Goal: Information Seeking & Learning: Learn about a topic

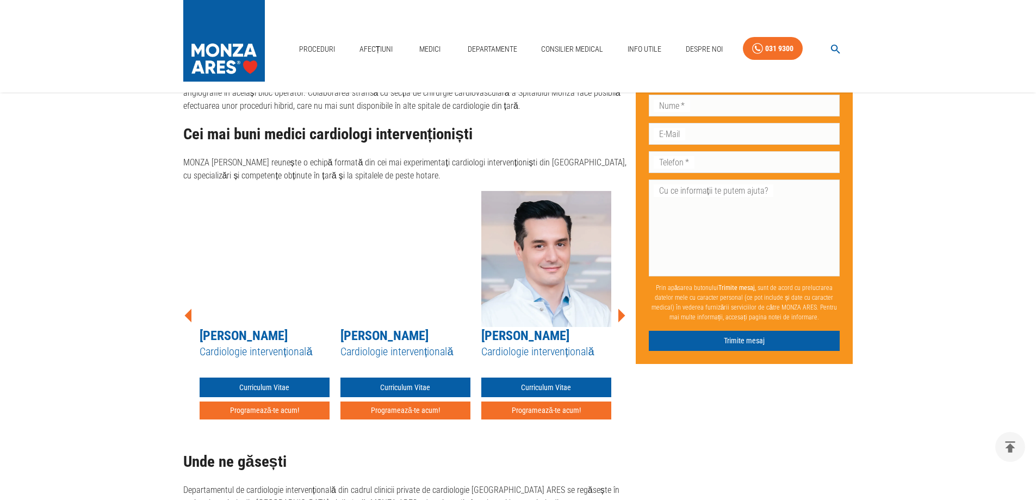
scroll to position [2122, 0]
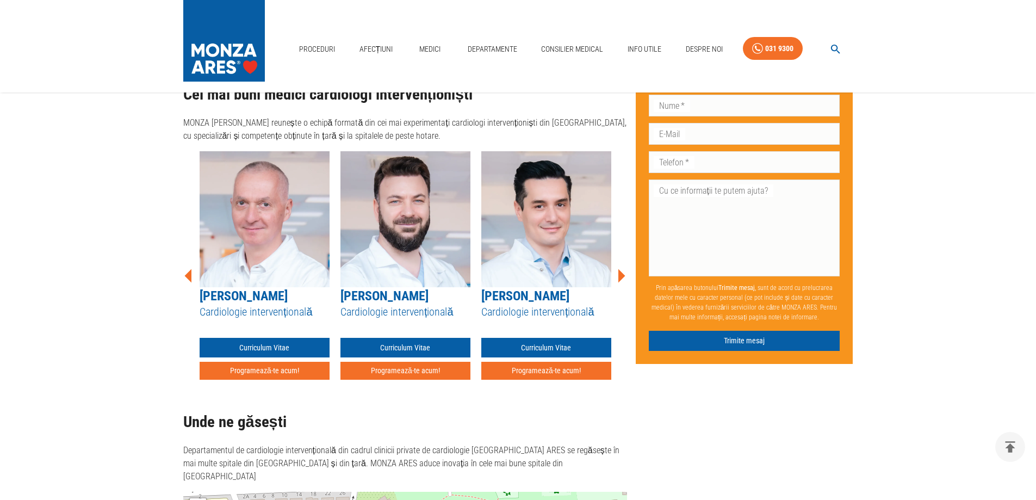
click at [616, 271] on icon at bounding box center [621, 275] width 33 height 33
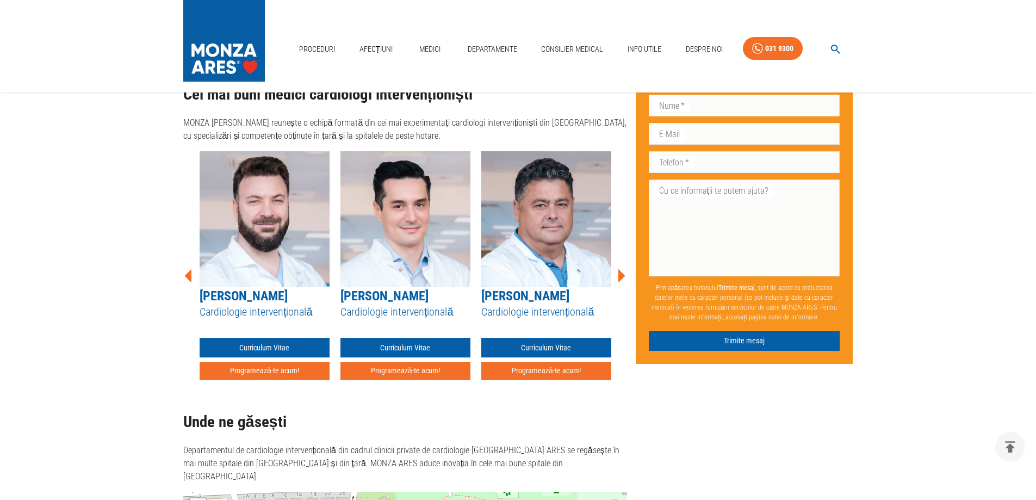
click at [613, 271] on icon at bounding box center [621, 275] width 33 height 33
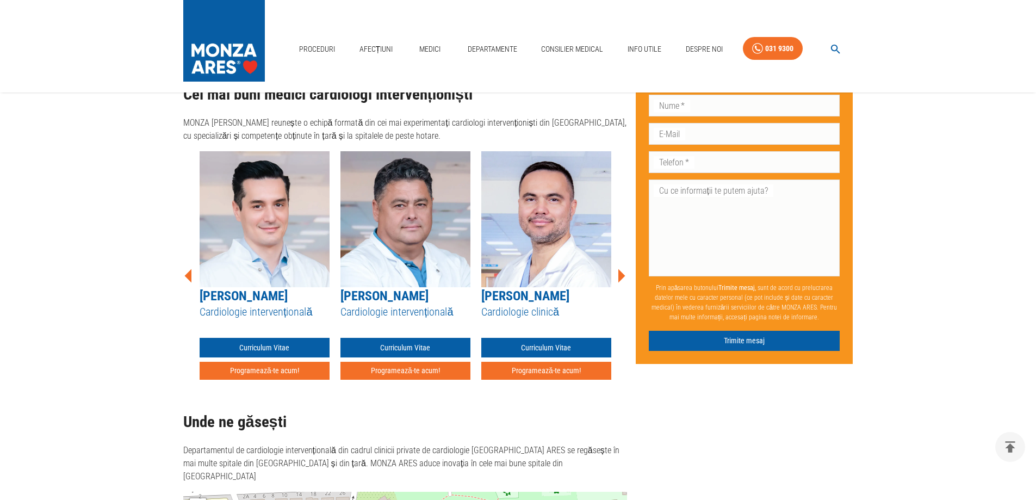
click at [618, 270] on icon at bounding box center [621, 275] width 33 height 33
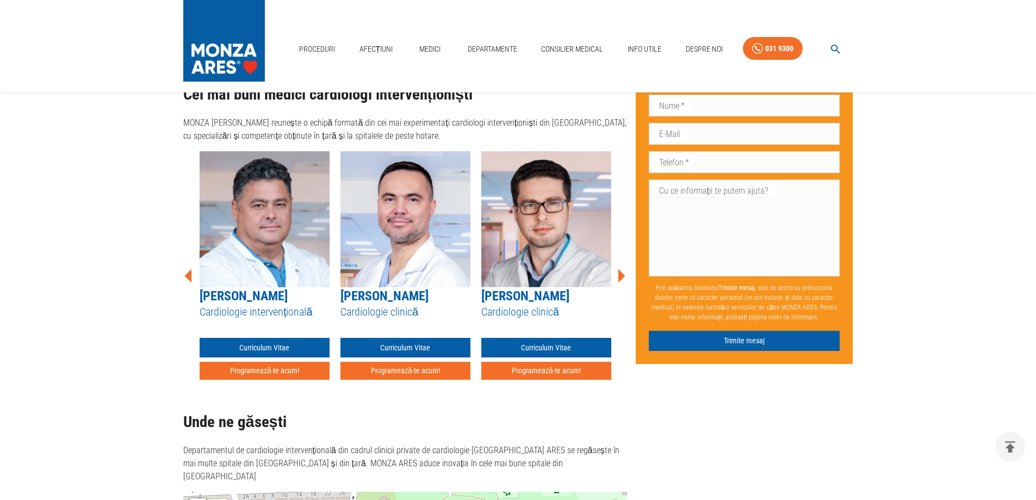
click at [618, 270] on icon at bounding box center [621, 275] width 33 height 33
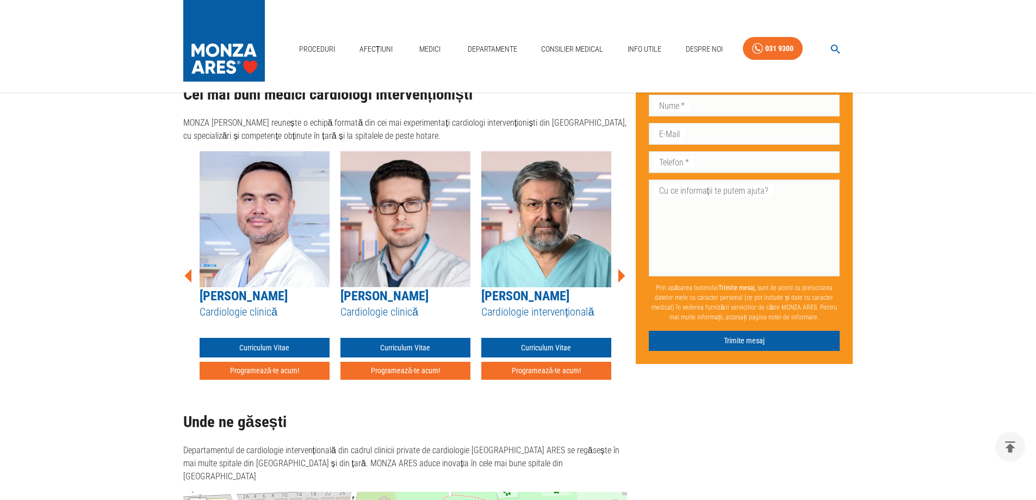
click at [618, 270] on icon at bounding box center [621, 275] width 33 height 33
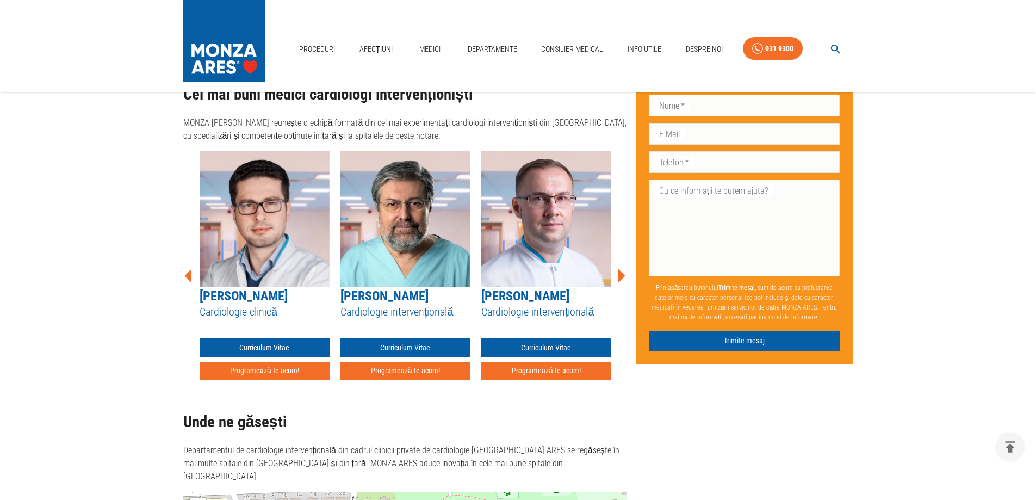
click at [618, 270] on icon at bounding box center [621, 275] width 33 height 33
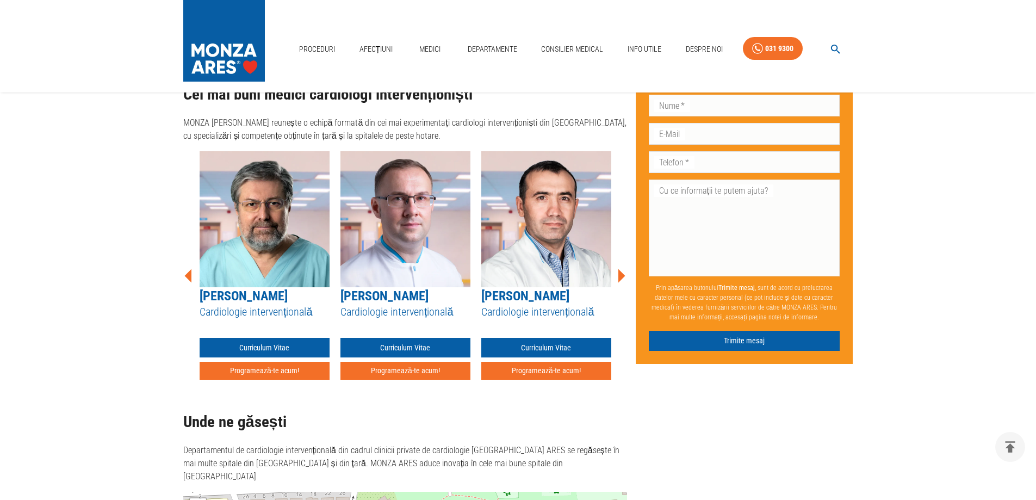
click at [618, 270] on icon at bounding box center [621, 275] width 33 height 33
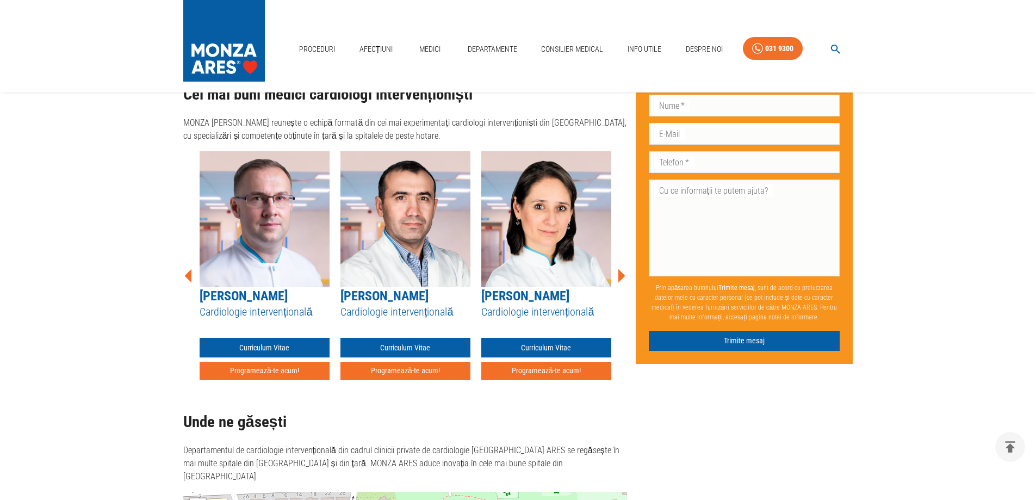
click at [620, 270] on icon at bounding box center [622, 276] width 7 height 14
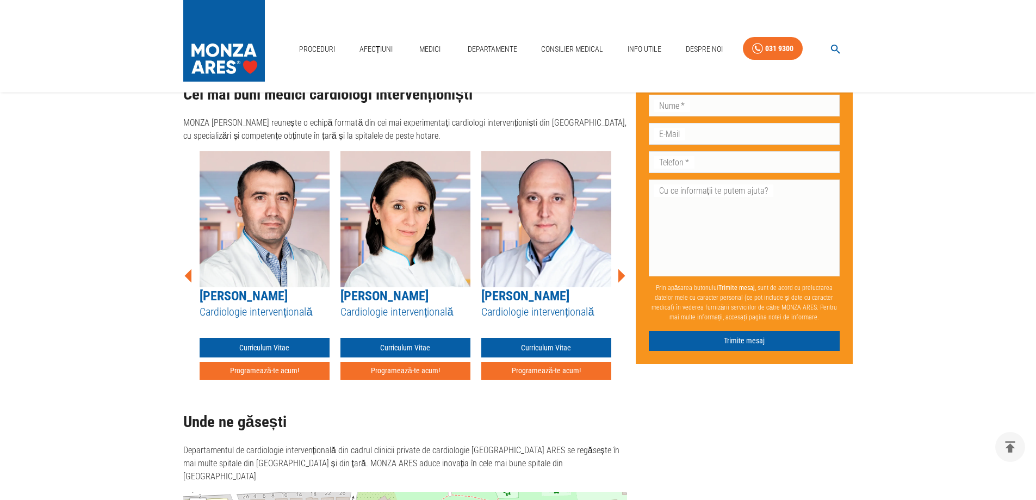
click at [620, 270] on icon at bounding box center [622, 276] width 7 height 14
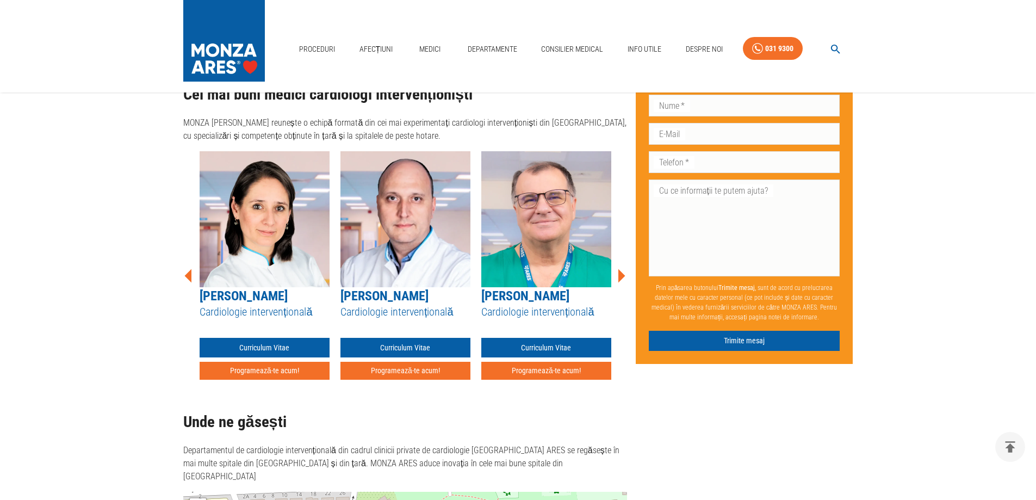
click at [620, 270] on icon at bounding box center [622, 276] width 7 height 14
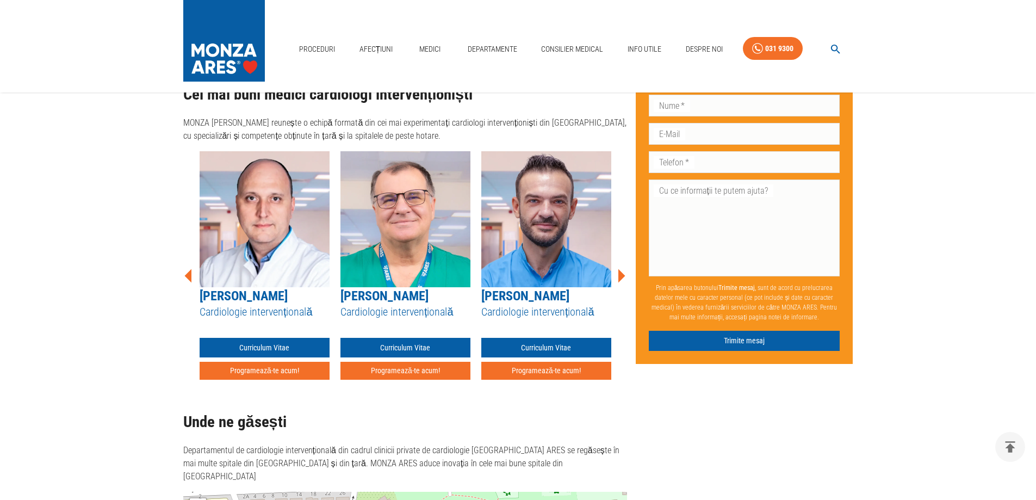
click at [620, 270] on icon at bounding box center [622, 276] width 7 height 14
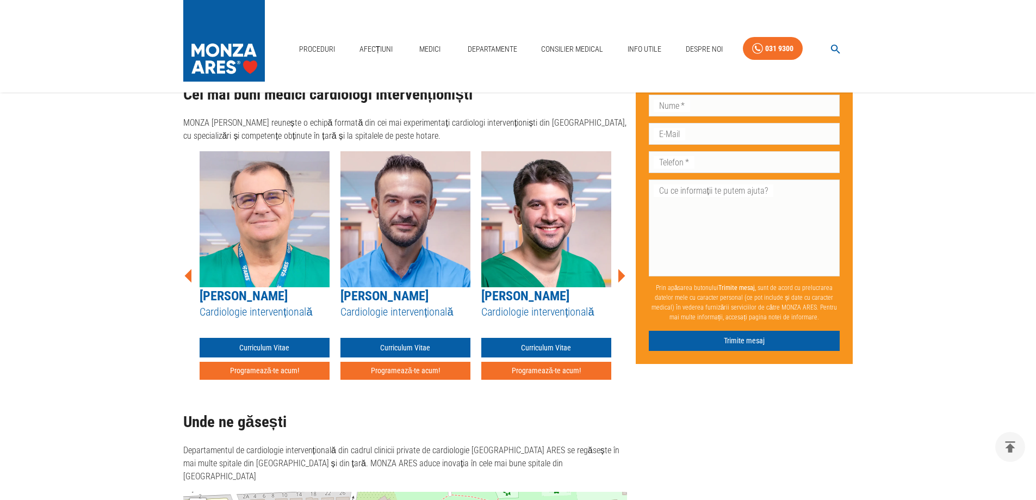
click at [620, 270] on icon at bounding box center [622, 276] width 7 height 14
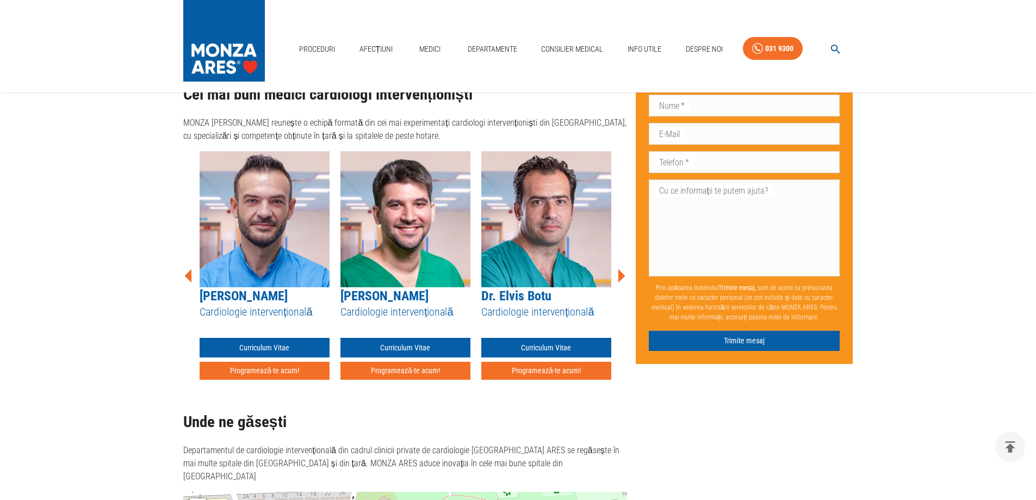
click at [620, 270] on icon at bounding box center [622, 276] width 7 height 14
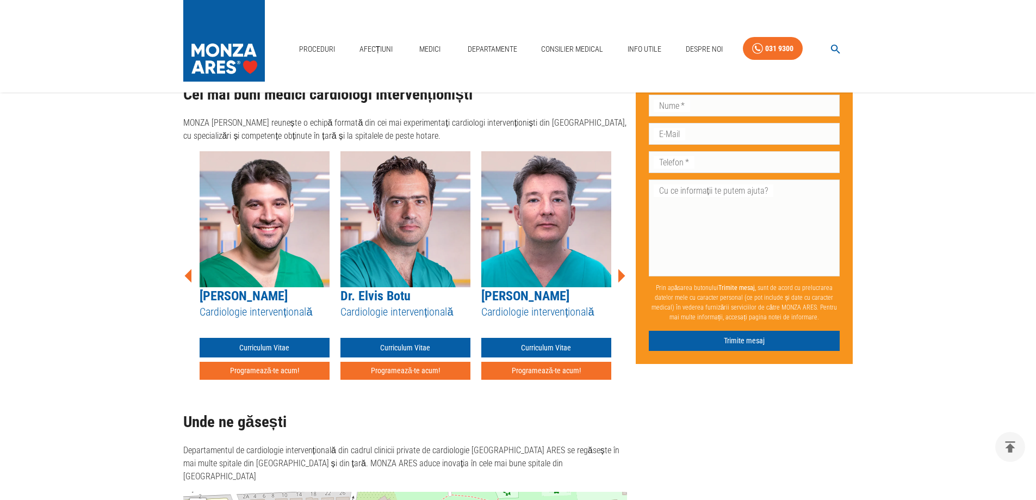
click at [620, 270] on icon at bounding box center [622, 276] width 7 height 14
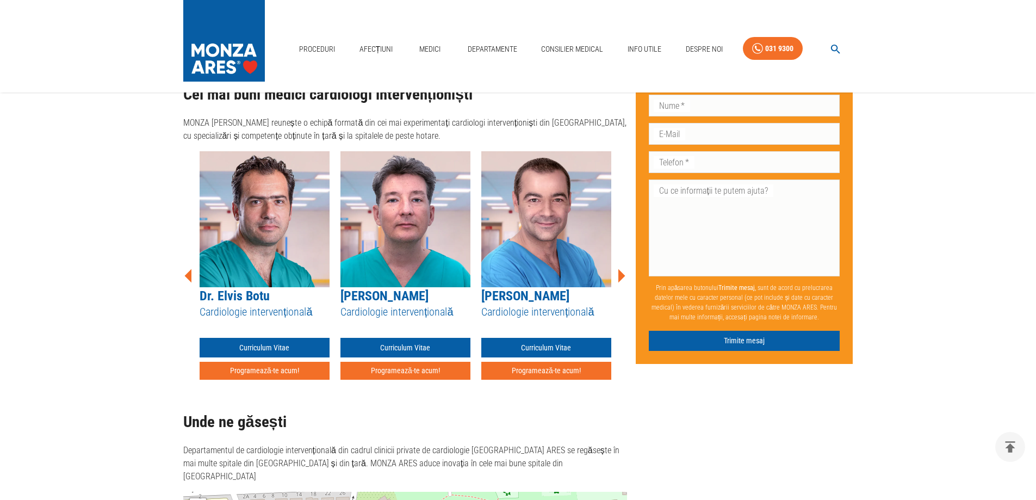
click at [620, 269] on icon at bounding box center [622, 276] width 7 height 14
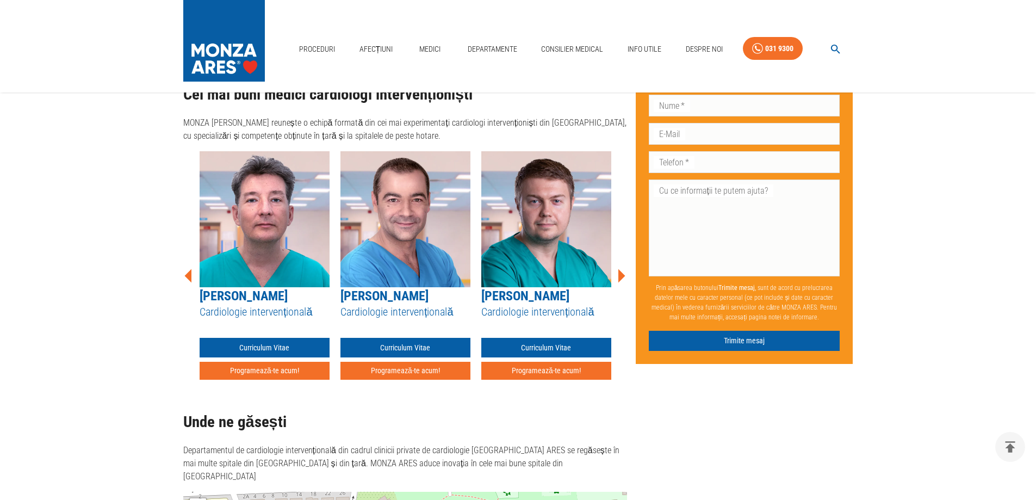
click at [619, 273] on icon at bounding box center [621, 275] width 33 height 33
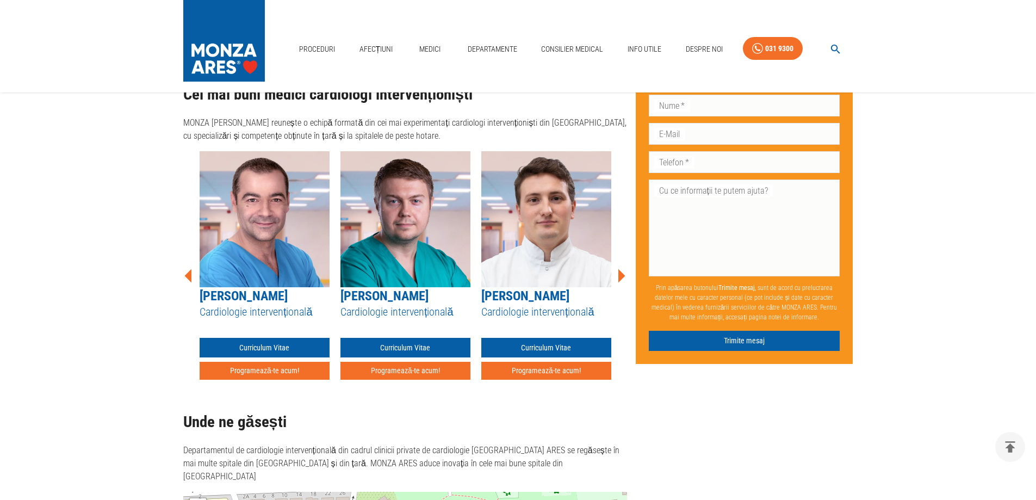
click at [624, 268] on icon at bounding box center [621, 275] width 33 height 33
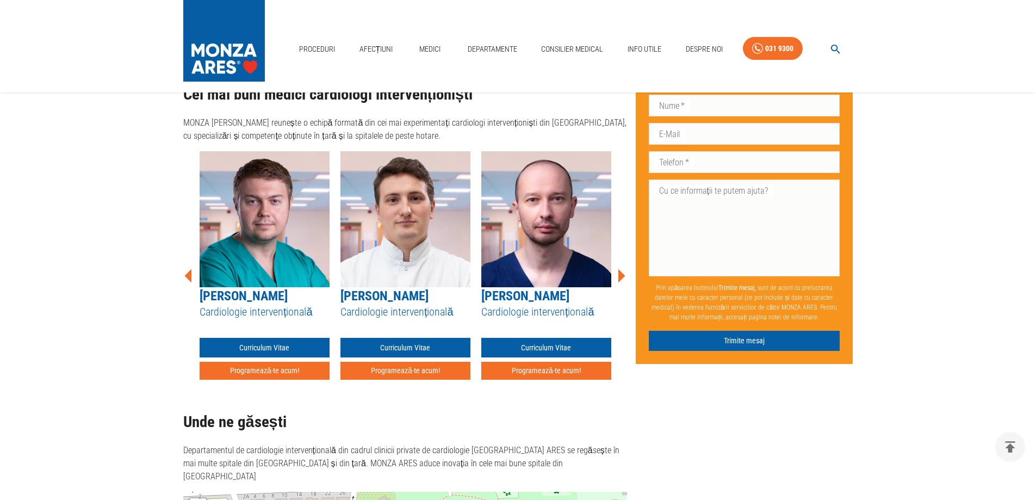
click at [623, 269] on icon at bounding box center [622, 276] width 7 height 14
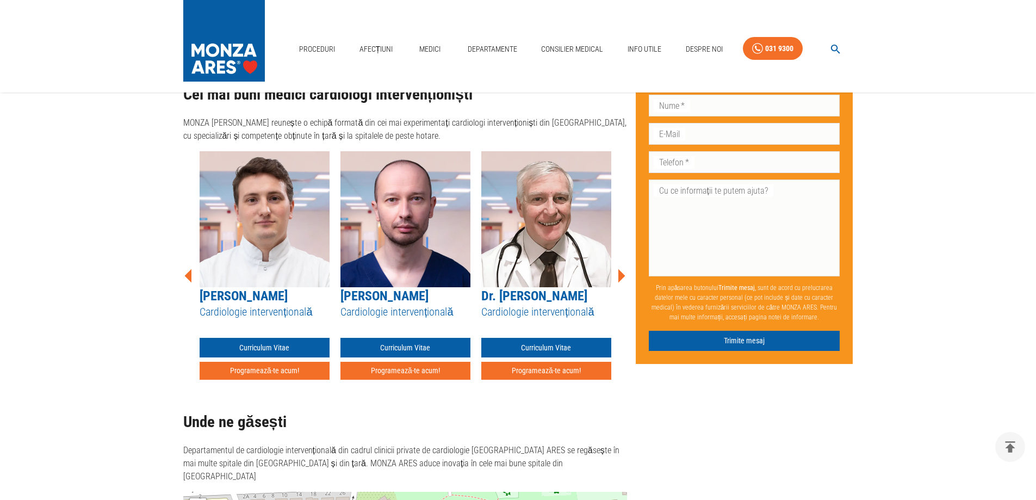
click at [623, 269] on icon at bounding box center [622, 276] width 7 height 14
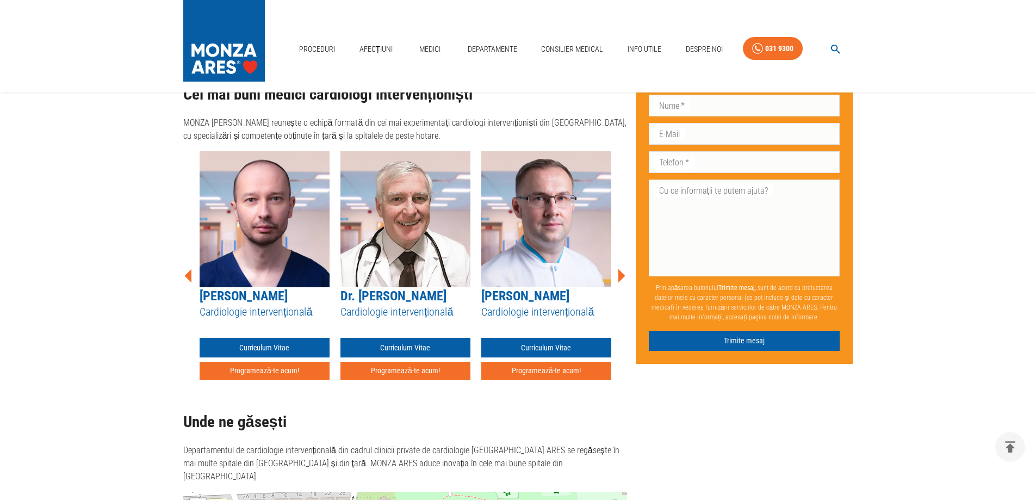
click at [623, 269] on icon at bounding box center [622, 276] width 7 height 14
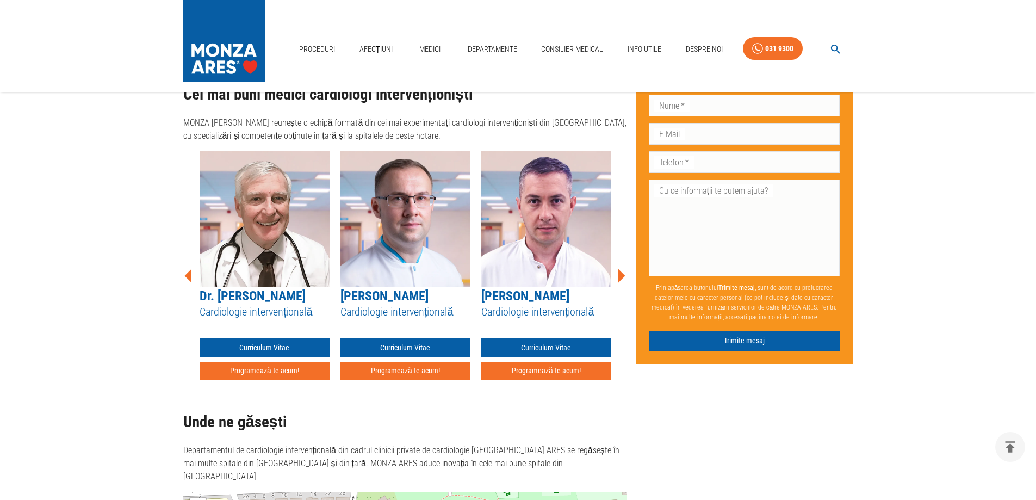
click at [623, 269] on icon at bounding box center [622, 276] width 7 height 14
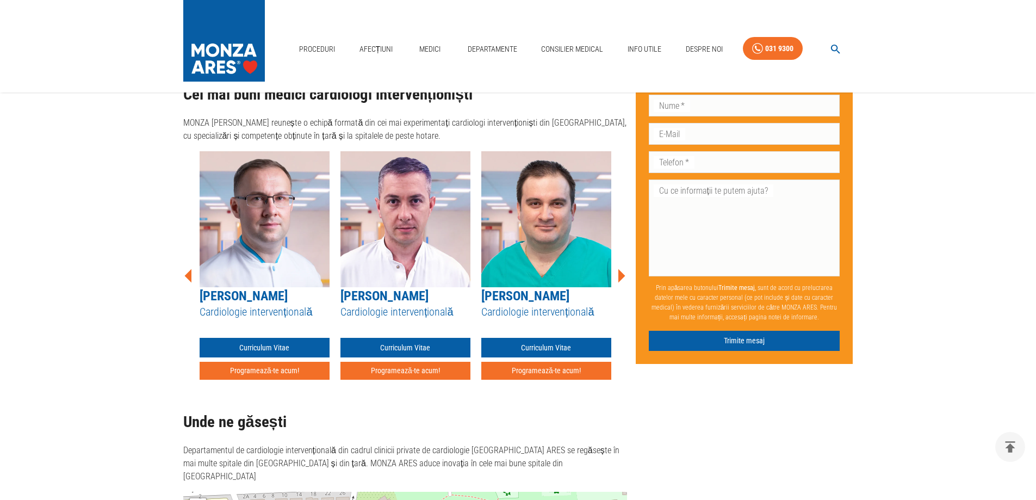
click at [615, 272] on icon at bounding box center [621, 275] width 33 height 33
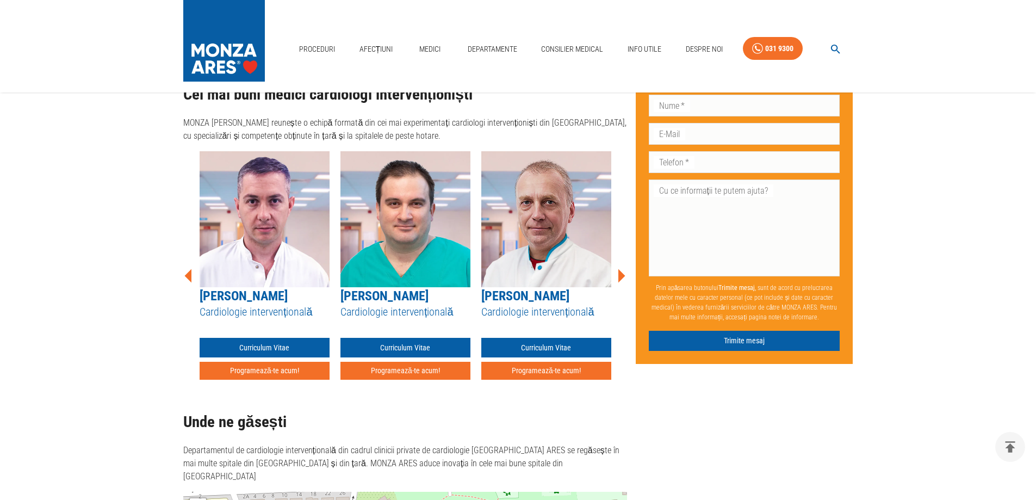
click at [615, 272] on icon at bounding box center [621, 275] width 33 height 33
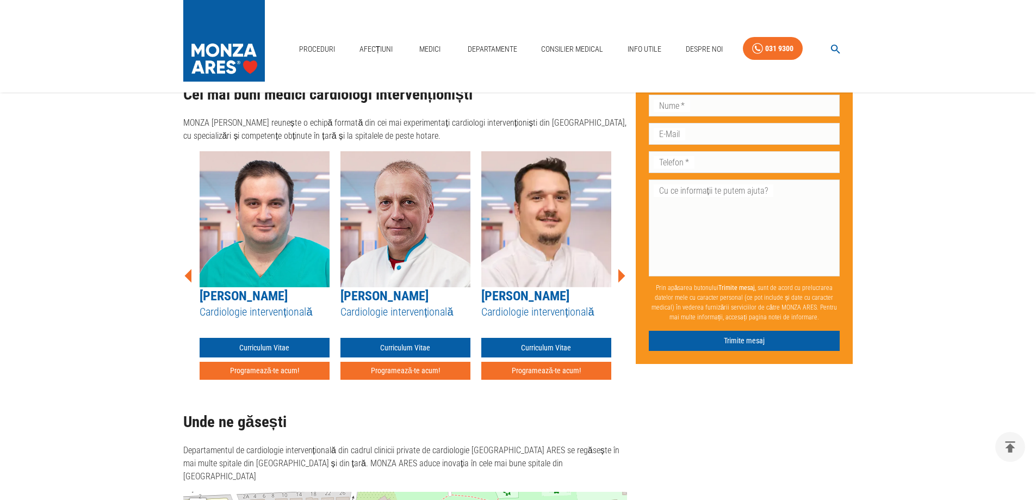
click at [615, 272] on icon at bounding box center [621, 275] width 33 height 33
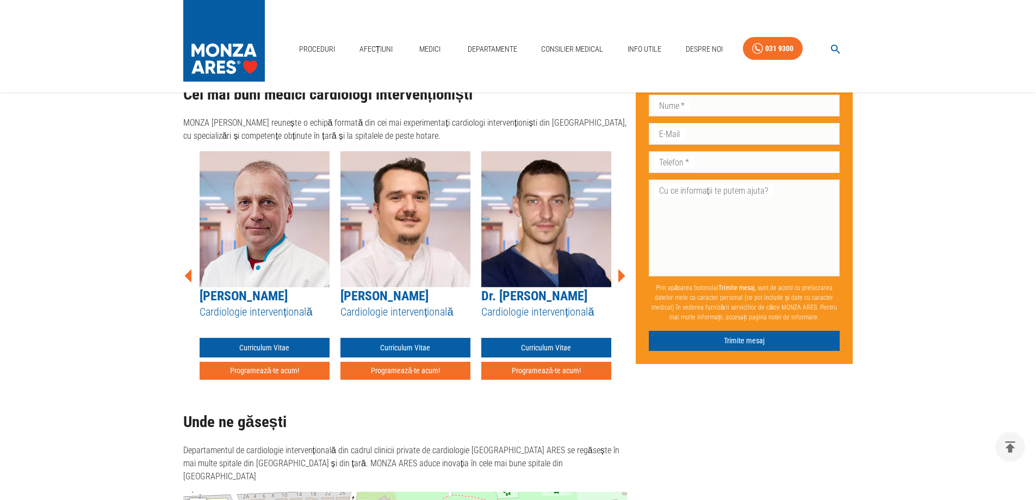
click at [615, 272] on icon at bounding box center [621, 275] width 33 height 33
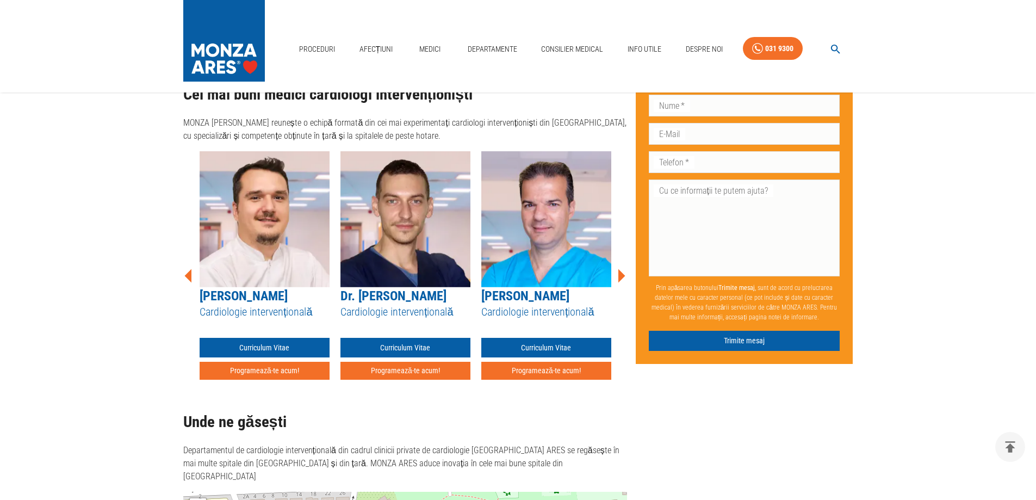
click at [615, 272] on icon at bounding box center [621, 275] width 33 height 33
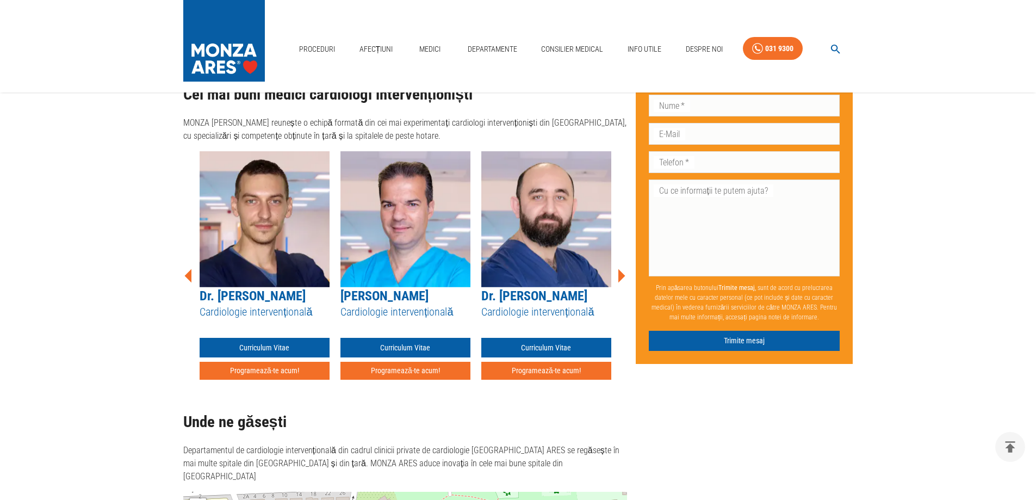
click at [615, 272] on icon at bounding box center [621, 275] width 33 height 33
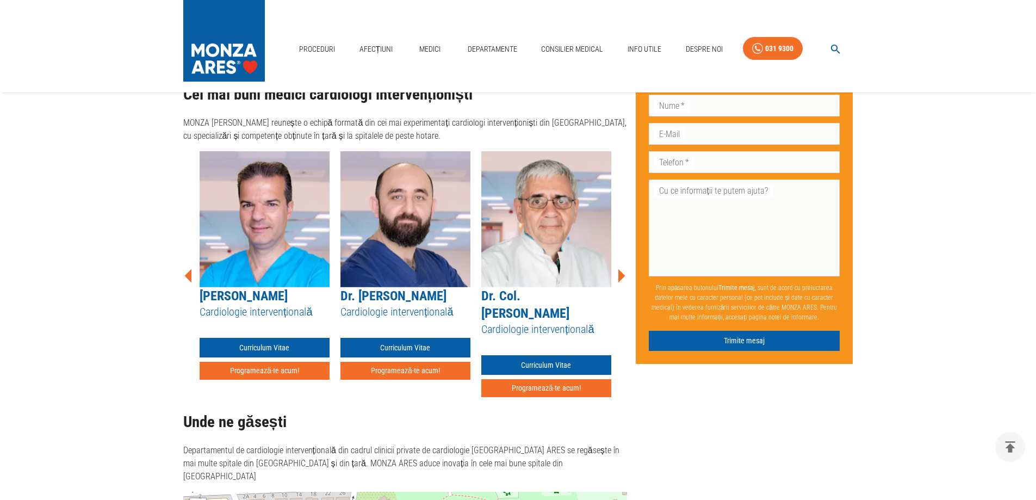
click at [615, 272] on icon at bounding box center [621, 275] width 33 height 33
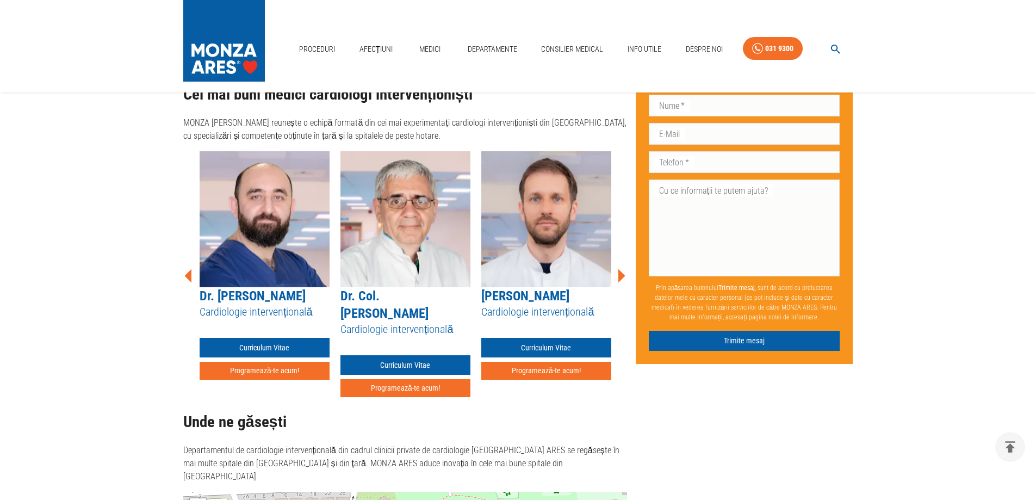
click at [615, 272] on icon at bounding box center [621, 275] width 33 height 33
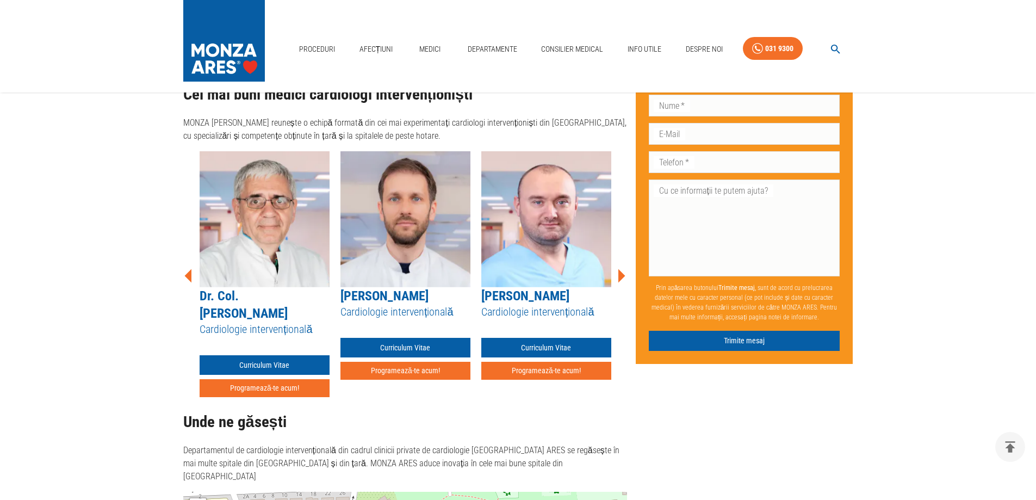
click at [615, 272] on icon at bounding box center [621, 275] width 33 height 33
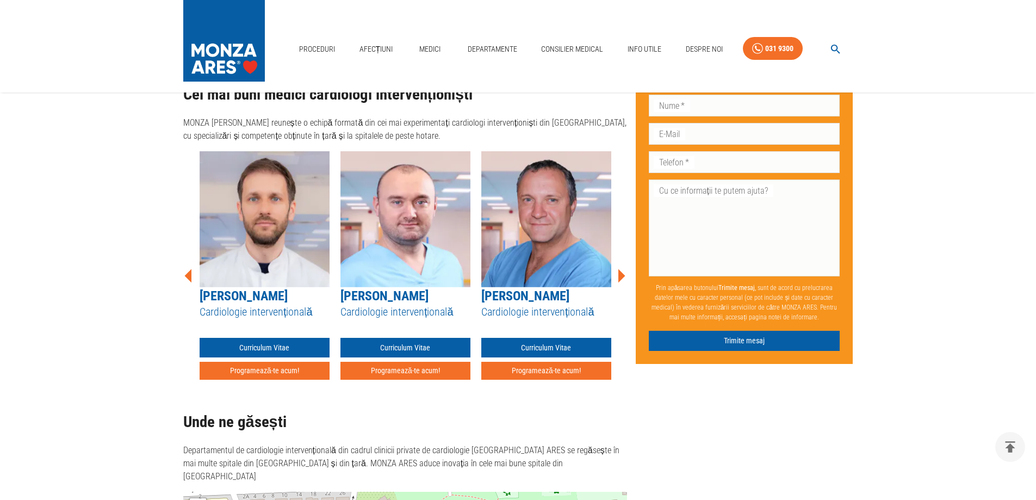
click at [615, 272] on icon at bounding box center [621, 275] width 33 height 33
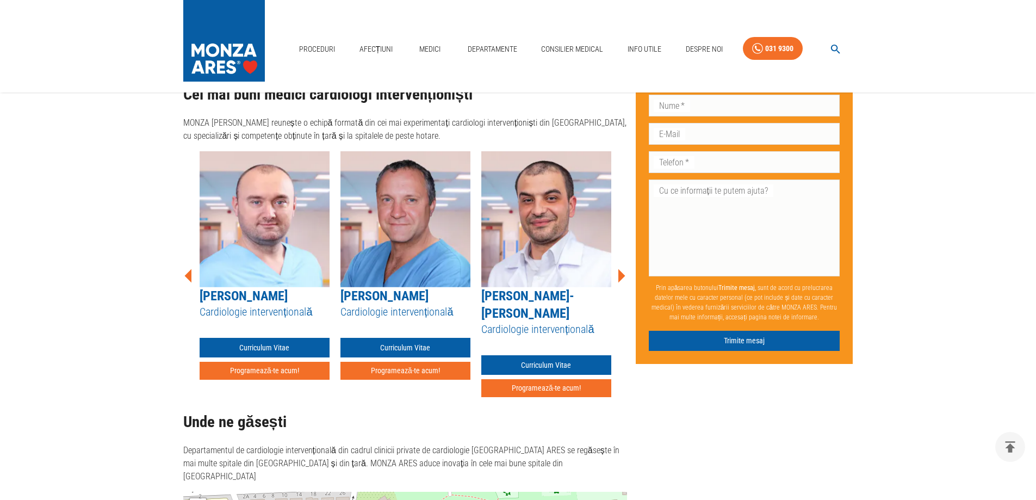
click at [620, 272] on icon at bounding box center [622, 276] width 7 height 14
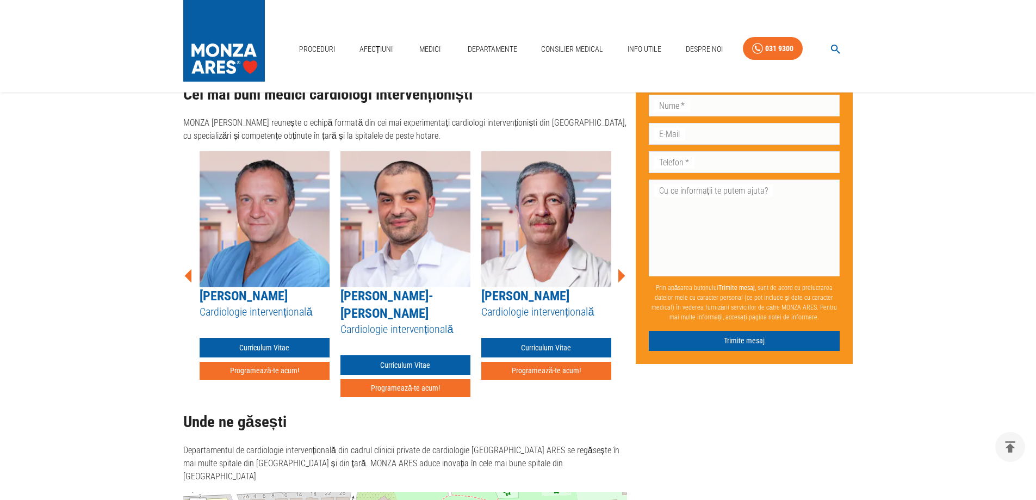
click at [620, 272] on icon at bounding box center [622, 276] width 7 height 14
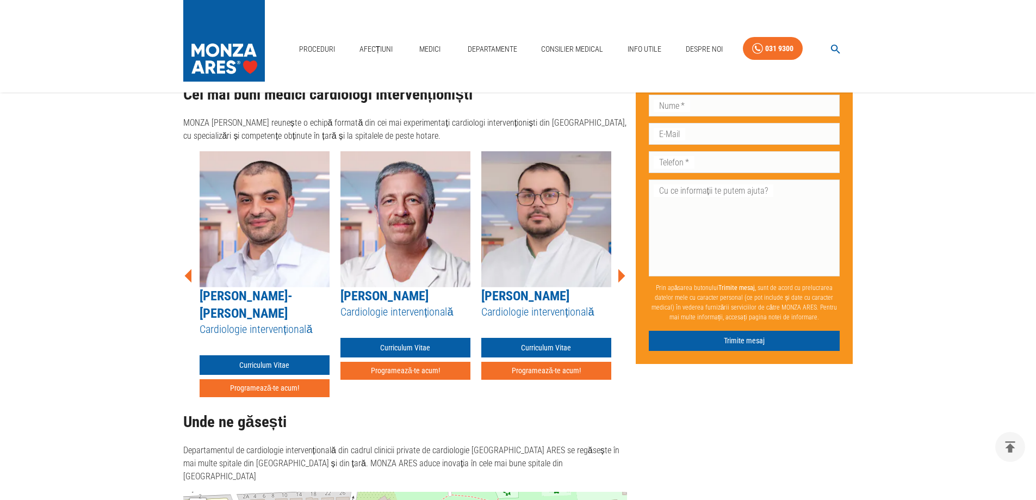
click at [620, 272] on icon at bounding box center [622, 276] width 7 height 14
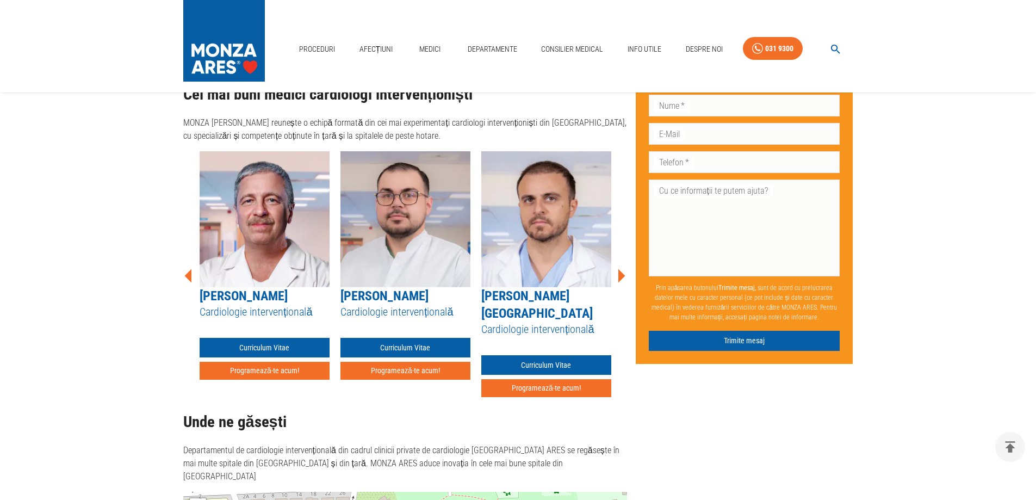
click at [620, 272] on icon at bounding box center [622, 276] width 7 height 14
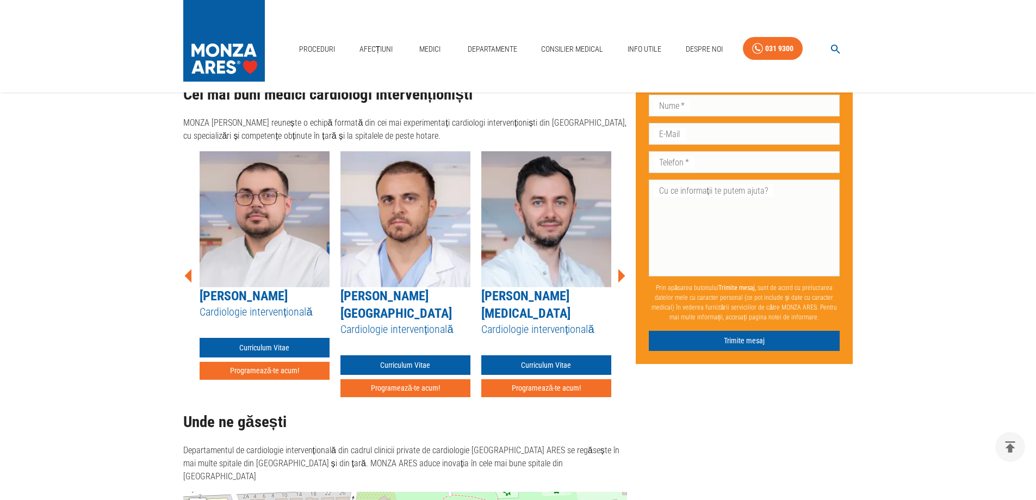
click at [620, 272] on icon at bounding box center [622, 276] width 7 height 14
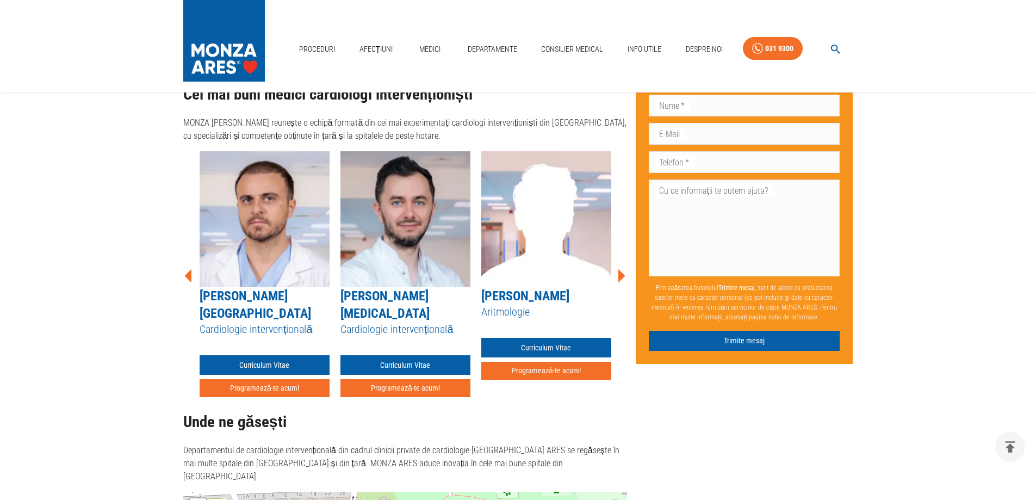
click at [620, 272] on icon at bounding box center [622, 276] width 7 height 14
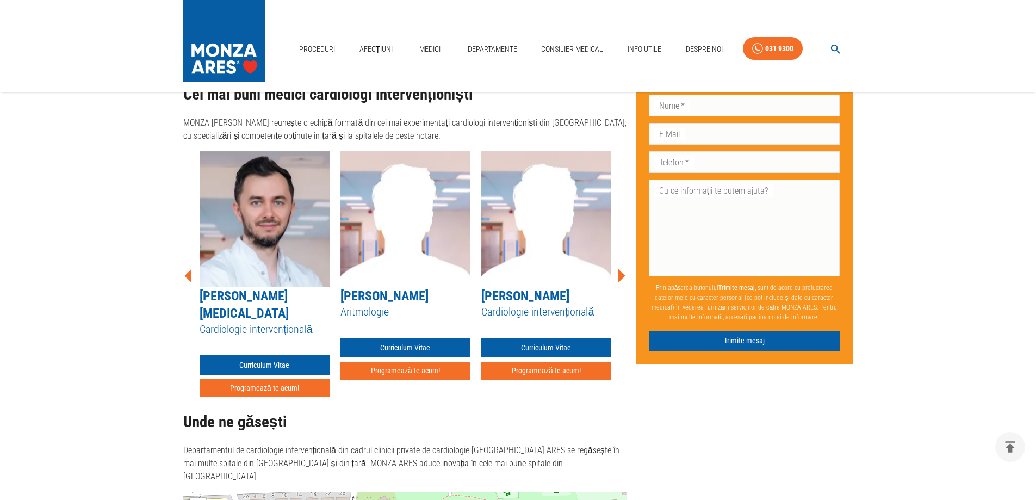
click at [620, 272] on icon at bounding box center [622, 276] width 7 height 14
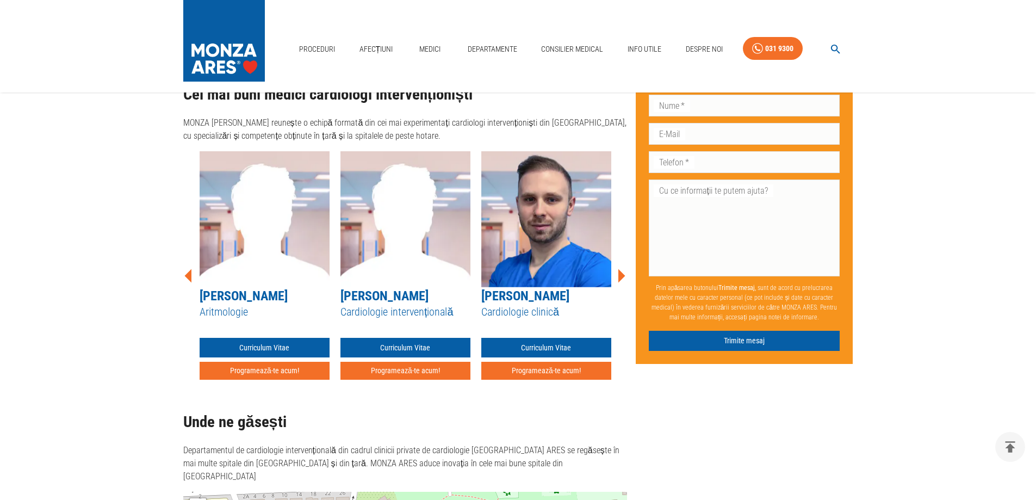
click at [620, 272] on icon at bounding box center [622, 276] width 7 height 14
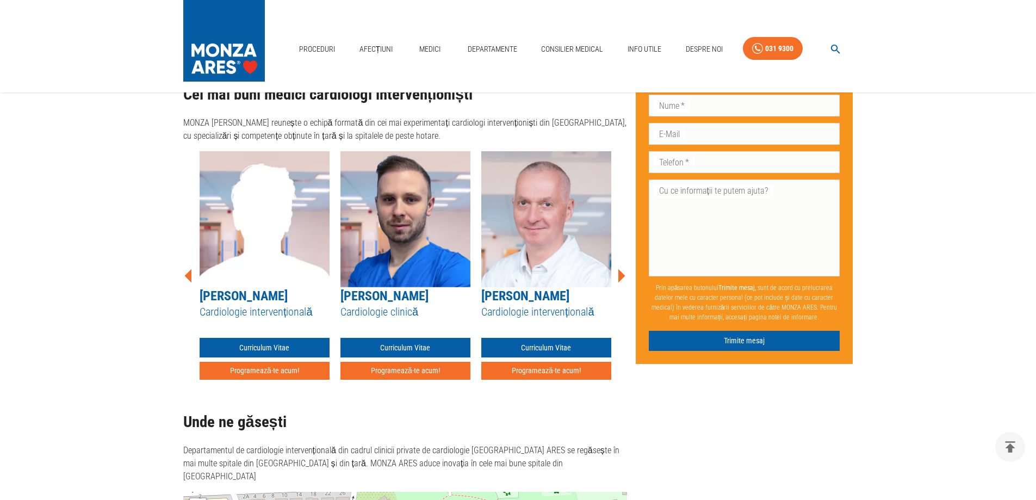
click at [620, 272] on icon at bounding box center [622, 276] width 7 height 14
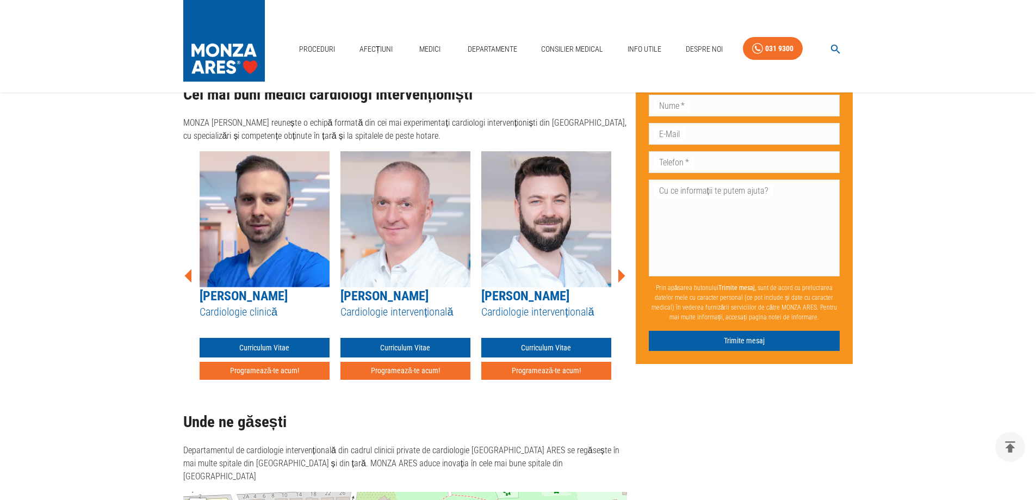
click at [620, 272] on icon at bounding box center [622, 276] width 7 height 14
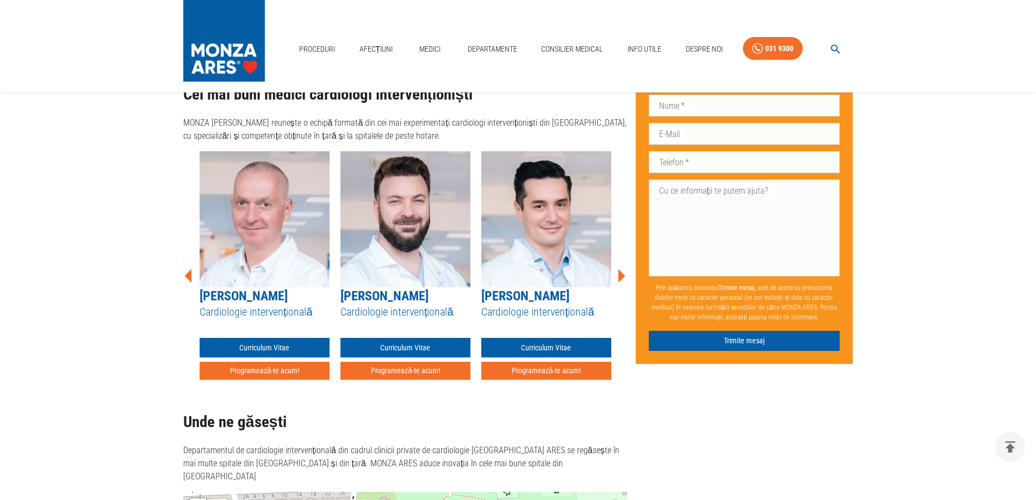
click at [620, 272] on icon at bounding box center [622, 276] width 7 height 14
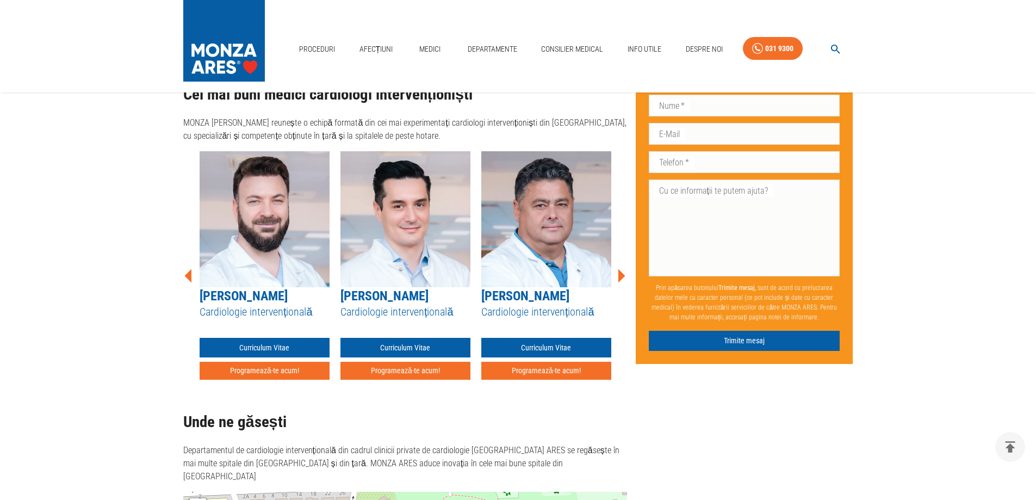
click at [620, 272] on icon at bounding box center [622, 276] width 7 height 14
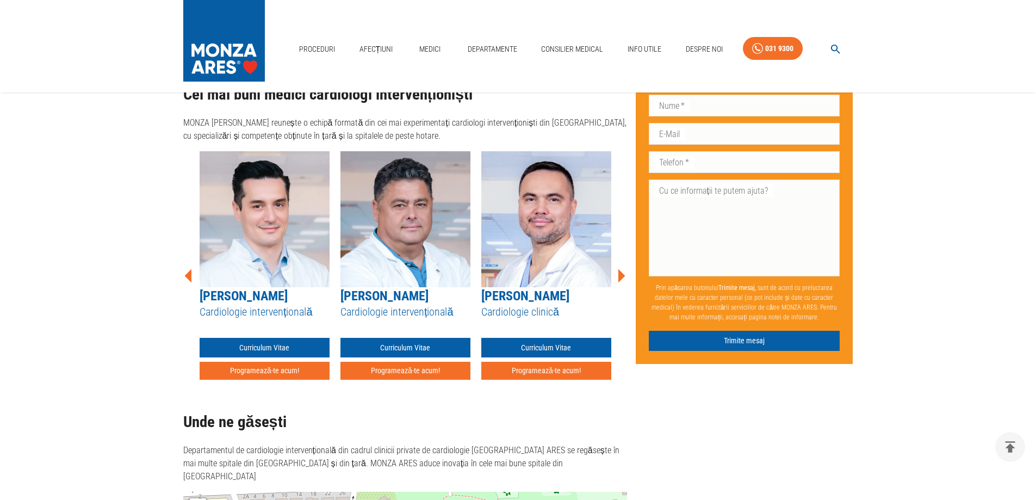
click at [613, 268] on icon at bounding box center [621, 275] width 33 height 33
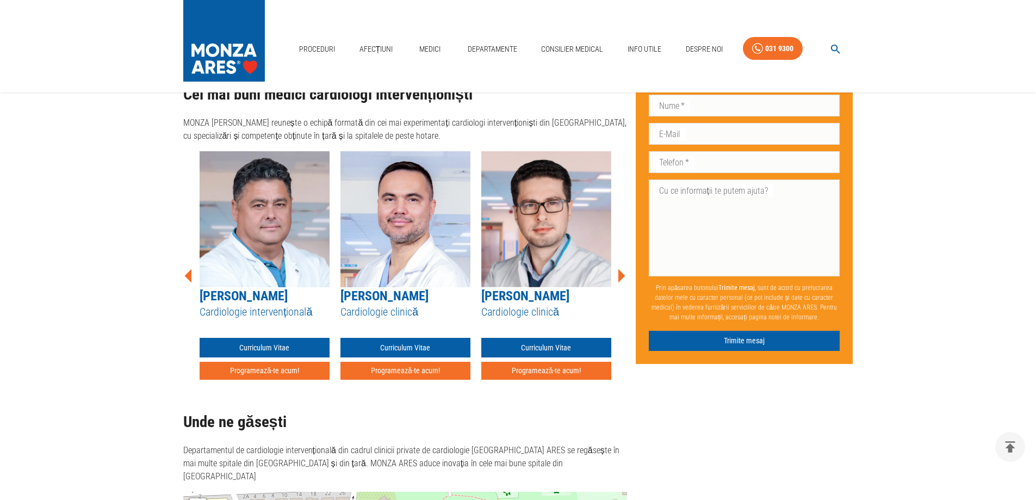
click at [615, 265] on icon at bounding box center [621, 275] width 33 height 33
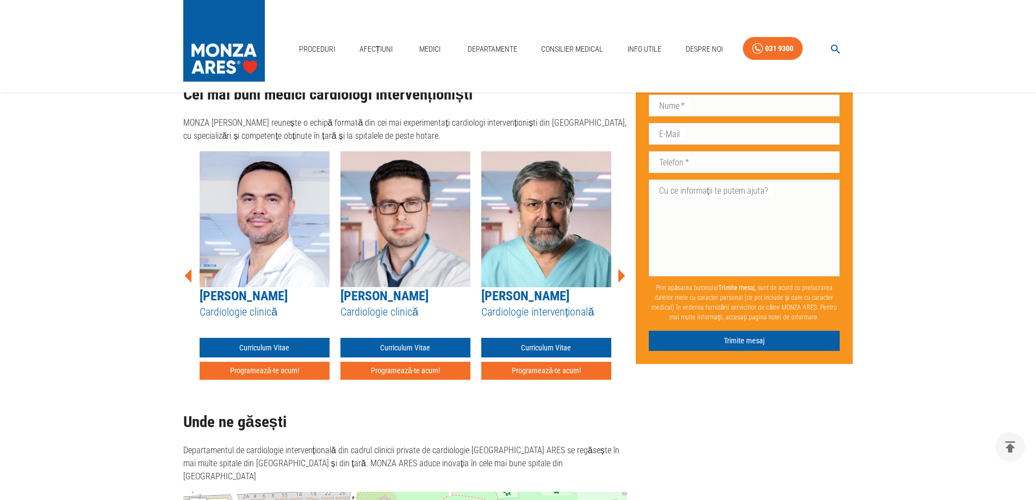
click at [615, 265] on icon at bounding box center [621, 275] width 33 height 33
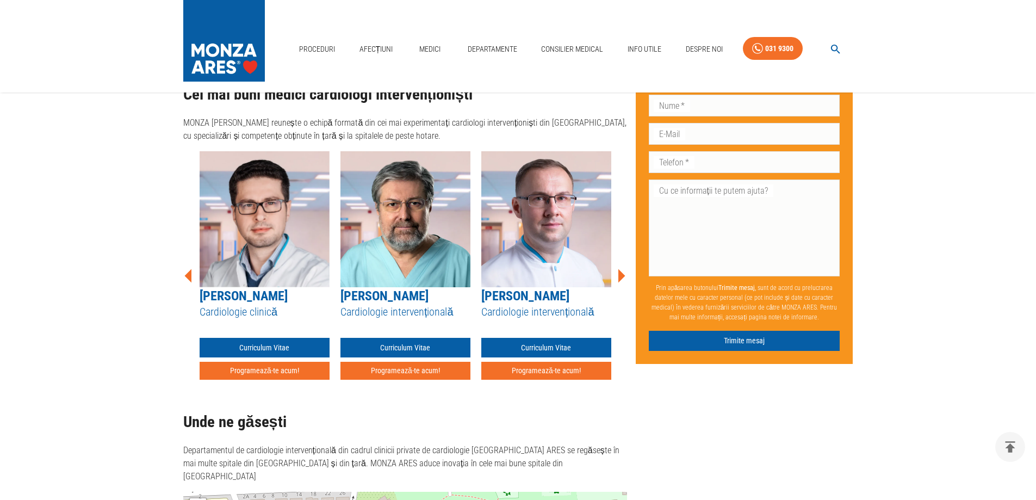
click at [615, 265] on icon at bounding box center [621, 275] width 33 height 33
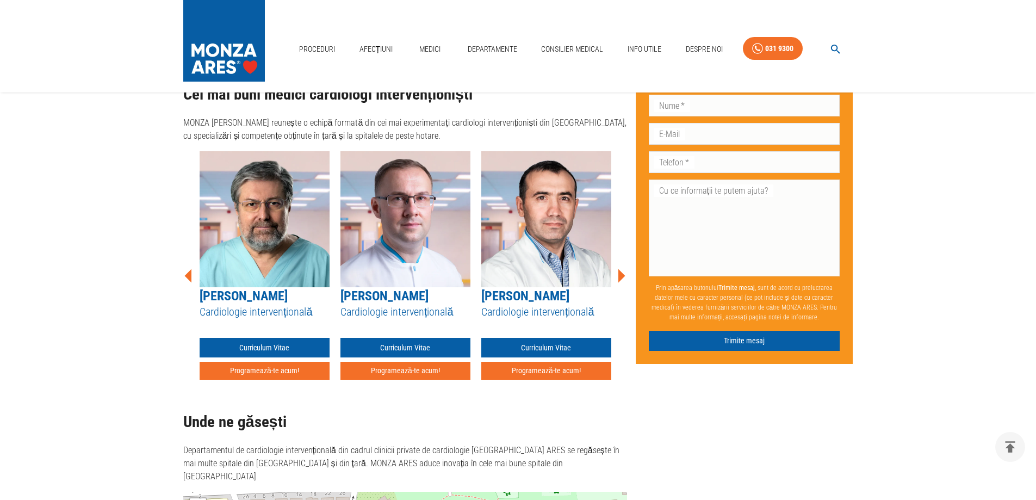
click at [619, 269] on icon at bounding box center [622, 276] width 7 height 14
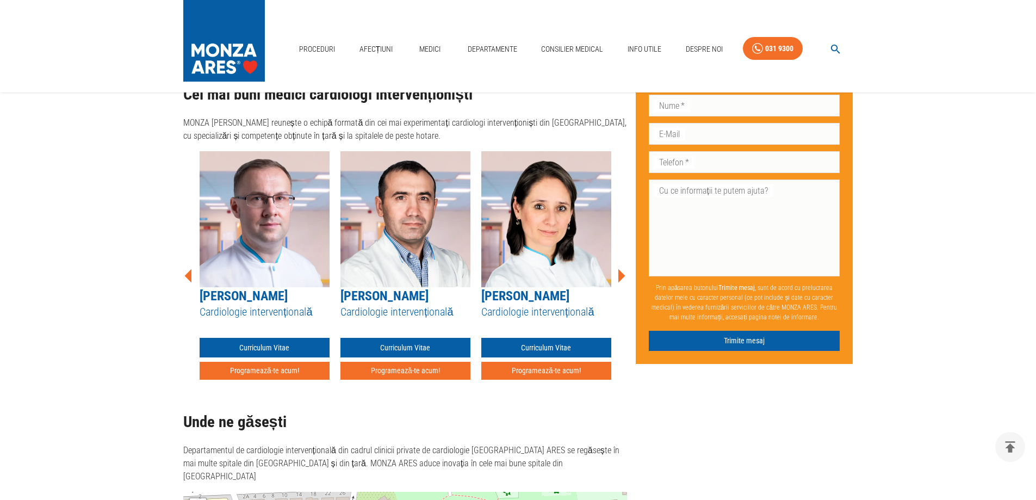
click at [619, 269] on icon at bounding box center [622, 276] width 7 height 14
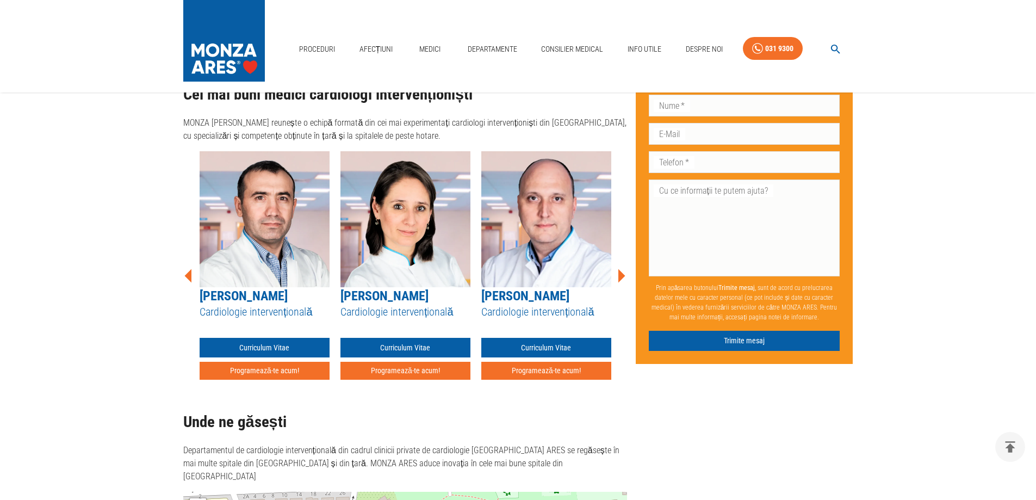
click at [619, 269] on icon at bounding box center [622, 276] width 7 height 14
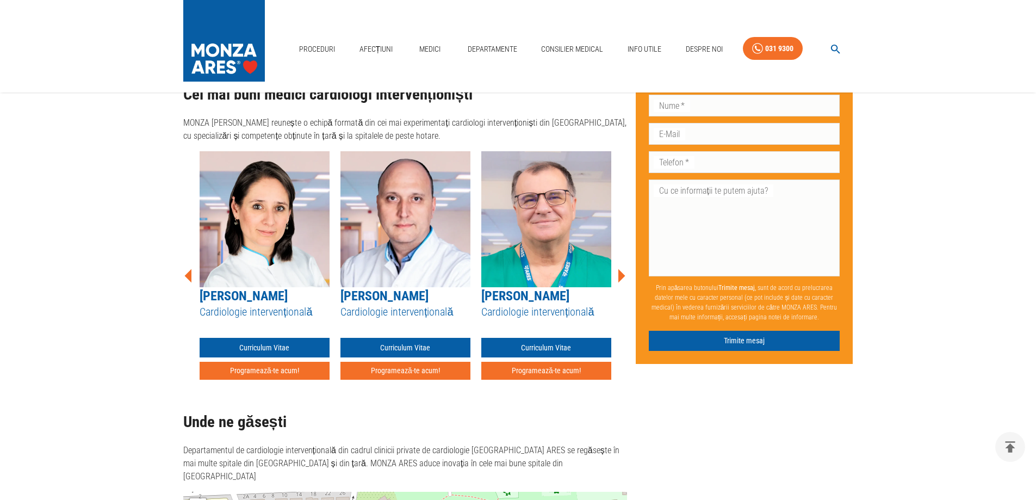
click at [619, 269] on icon at bounding box center [622, 276] width 7 height 14
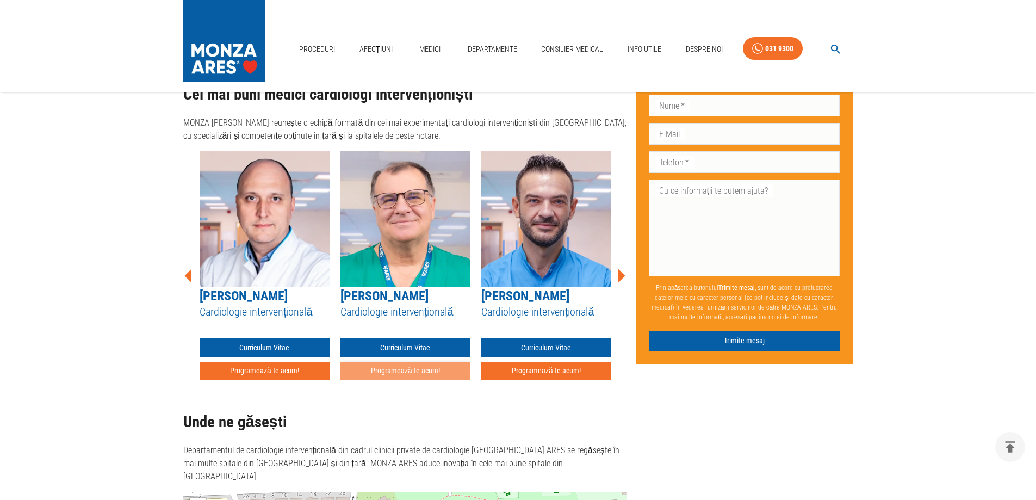
click at [437, 362] on button "Programează-te acum!" at bounding box center [406, 371] width 130 height 18
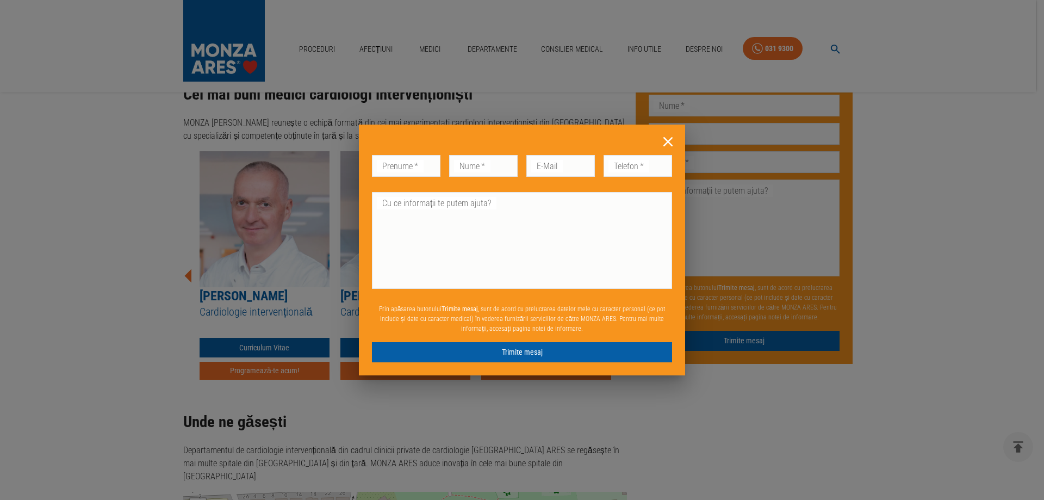
click at [670, 140] on icon at bounding box center [668, 141] width 9 height 9
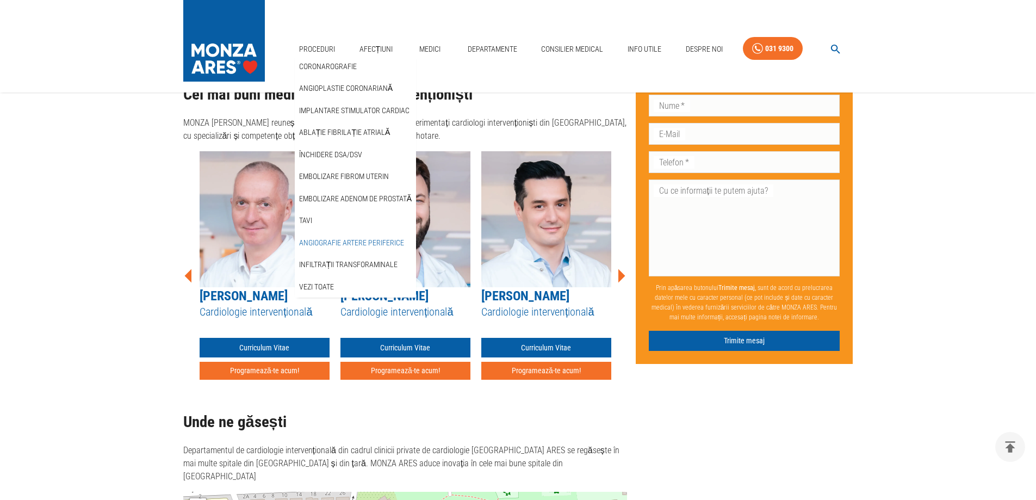
click at [356, 244] on link "Angiografie artere periferice" at bounding box center [351, 243] width 109 height 18
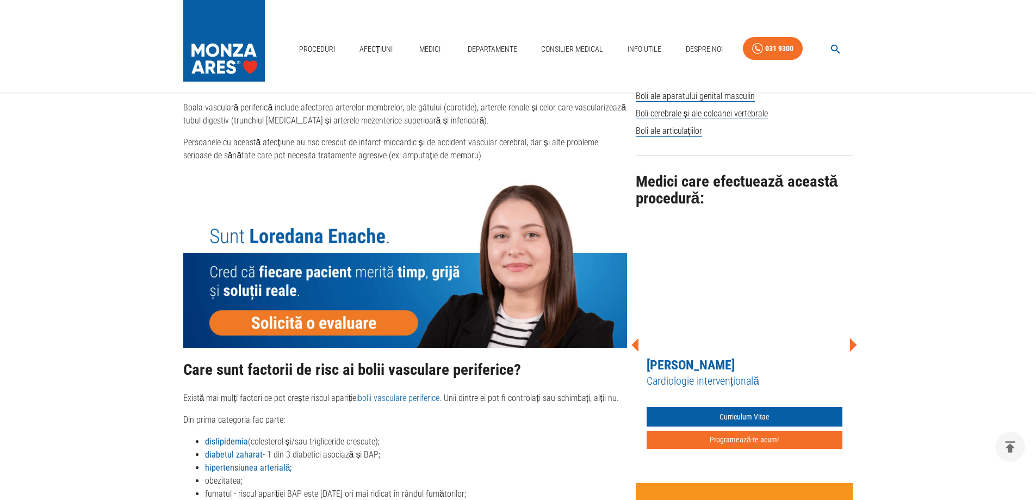
scroll to position [816, 0]
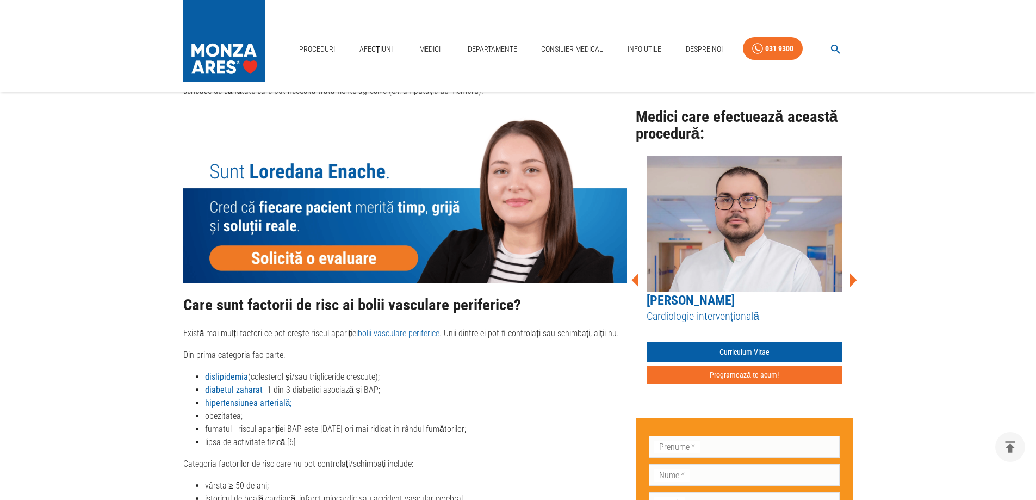
click at [853, 274] on icon at bounding box center [853, 281] width 7 height 14
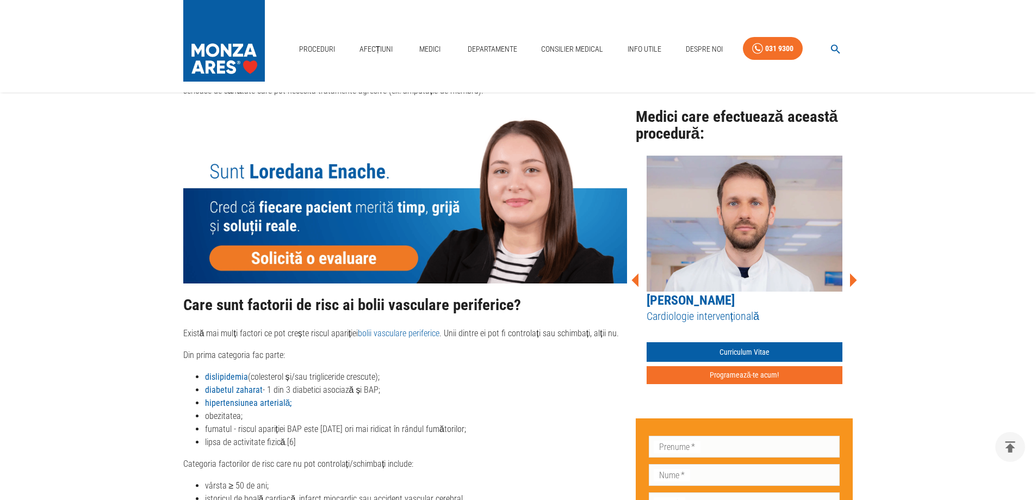
click at [853, 274] on icon at bounding box center [853, 281] width 7 height 14
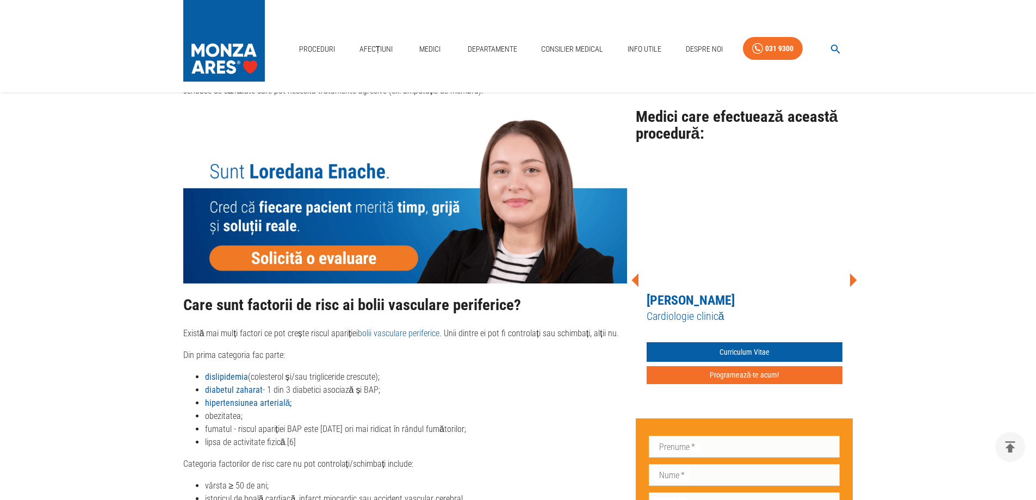
click at [853, 274] on icon at bounding box center [853, 281] width 7 height 14
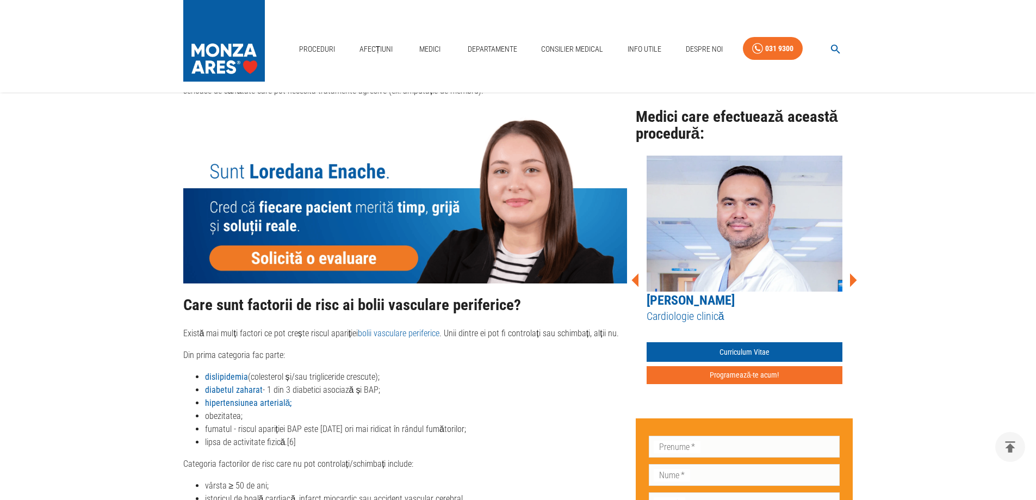
click at [856, 264] on icon at bounding box center [853, 280] width 33 height 33
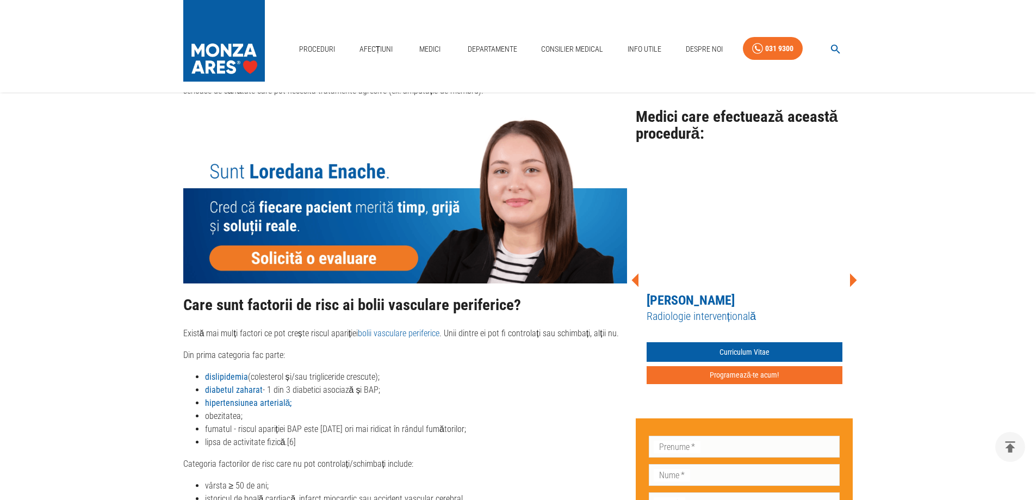
click at [856, 264] on icon at bounding box center [853, 280] width 33 height 33
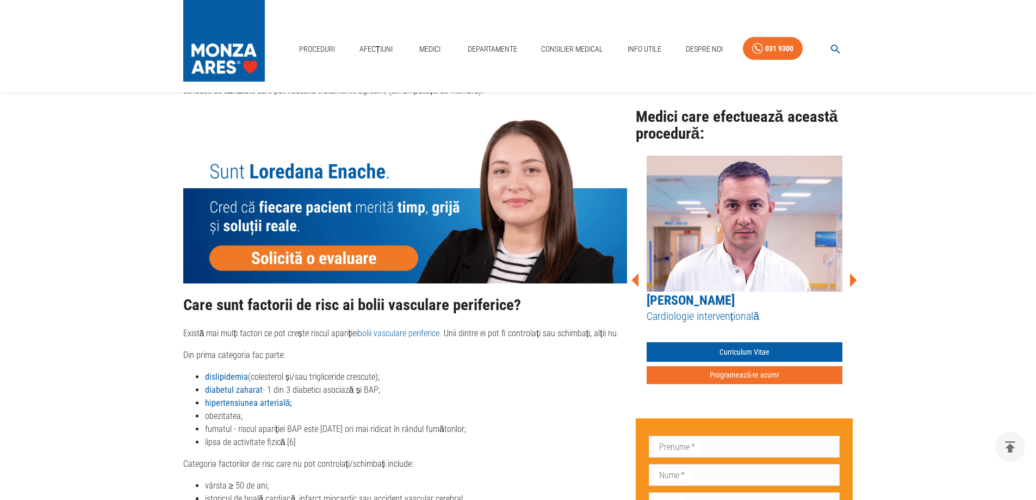
click at [856, 264] on icon at bounding box center [853, 280] width 33 height 33
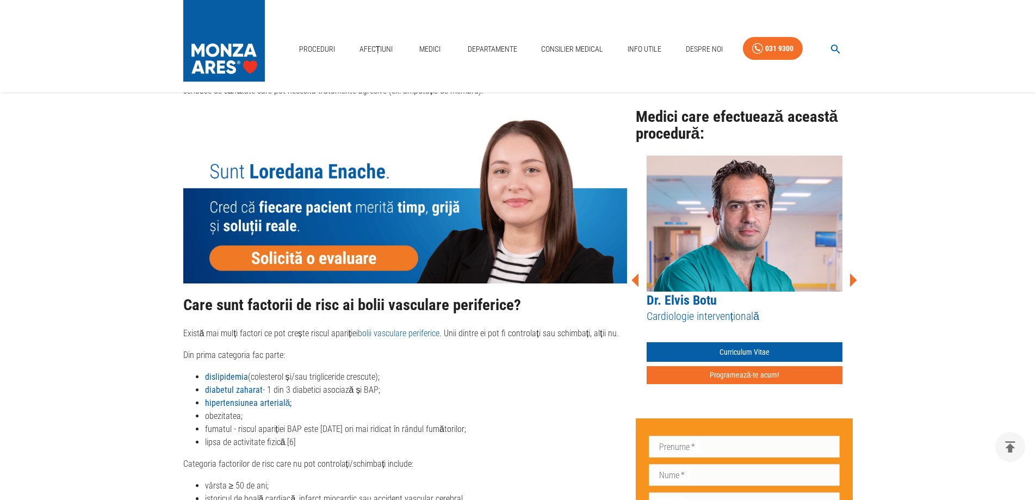
click at [856, 264] on icon at bounding box center [853, 280] width 33 height 33
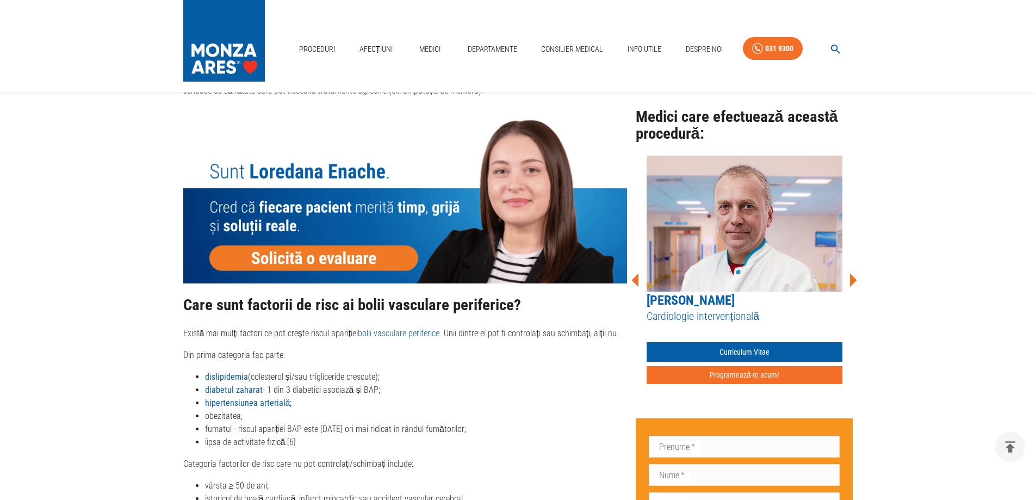
click at [856, 264] on icon at bounding box center [853, 280] width 33 height 33
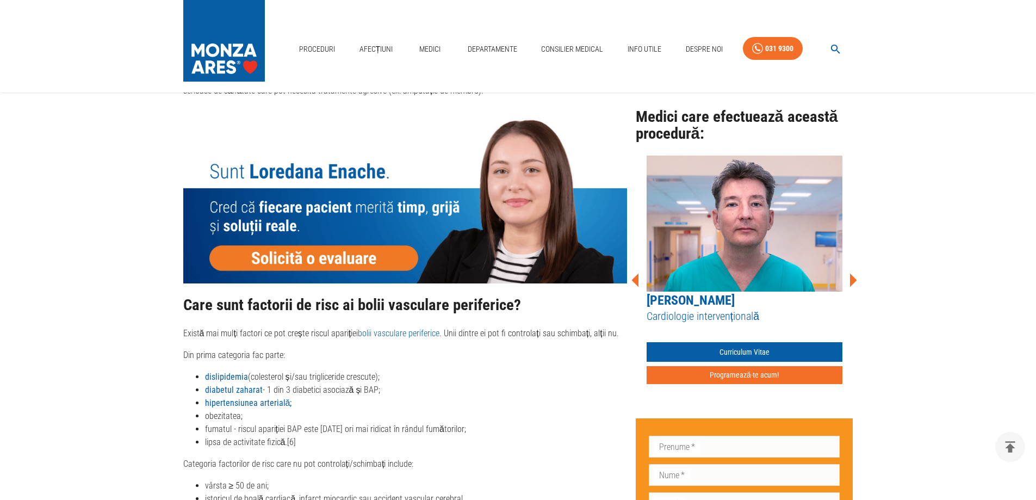
click at [856, 264] on icon at bounding box center [853, 280] width 33 height 33
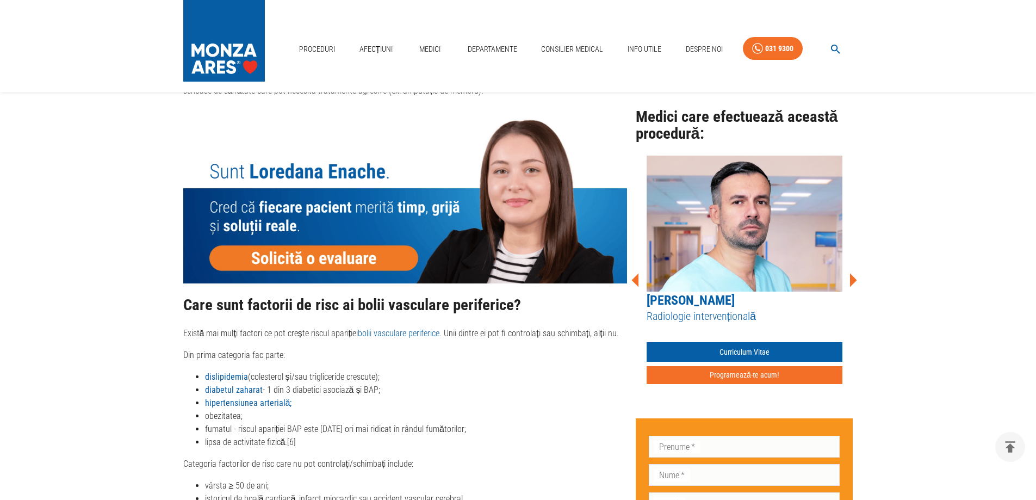
click at [856, 264] on icon at bounding box center [853, 280] width 33 height 33
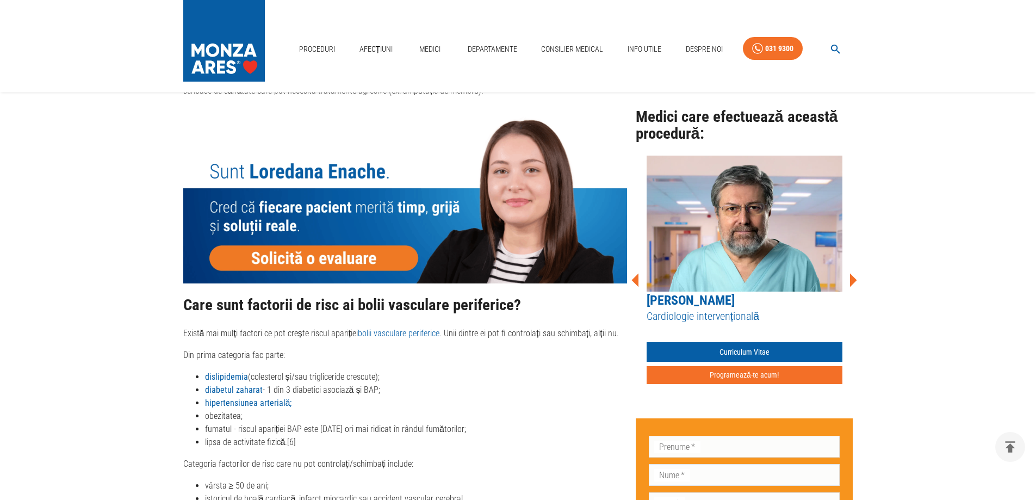
click at [855, 264] on icon at bounding box center [853, 280] width 33 height 33
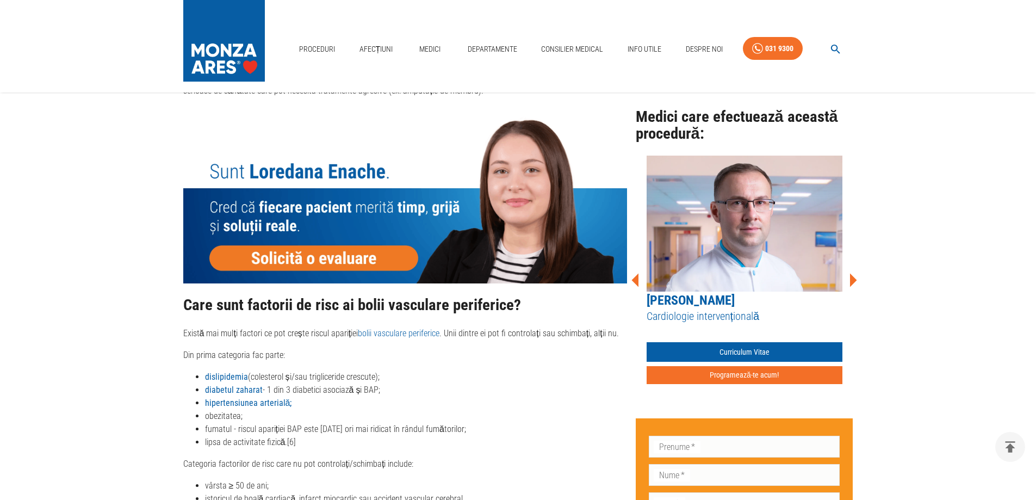
click at [855, 264] on icon at bounding box center [853, 280] width 33 height 33
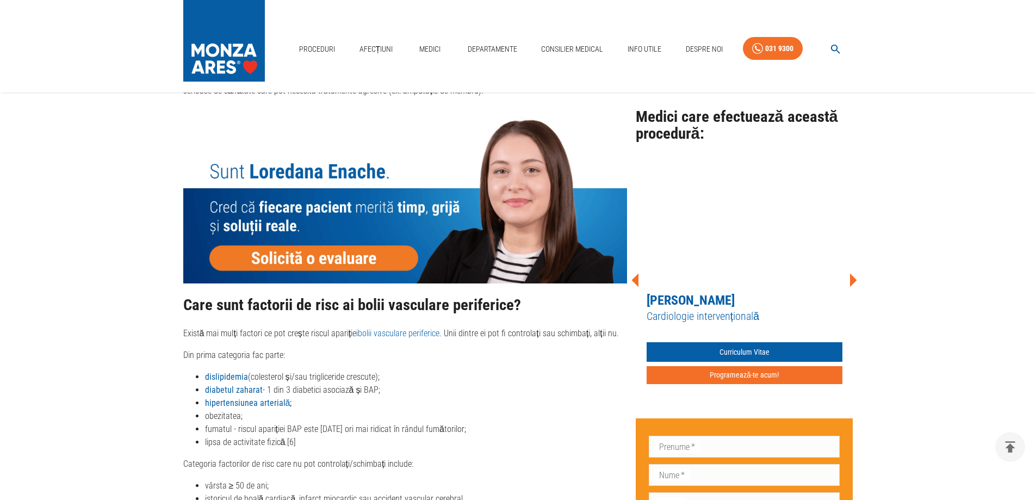
click at [856, 264] on icon at bounding box center [853, 280] width 33 height 33
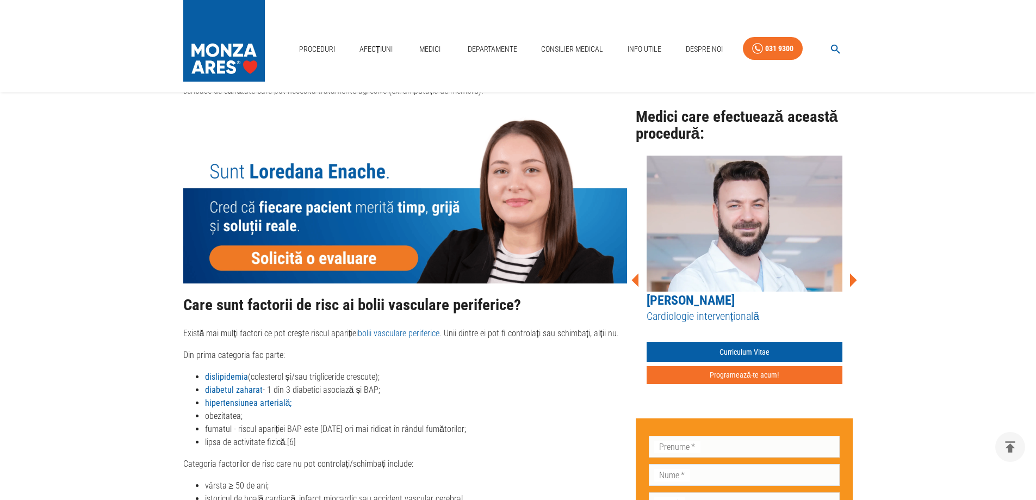
click at [857, 264] on icon at bounding box center [853, 280] width 33 height 33
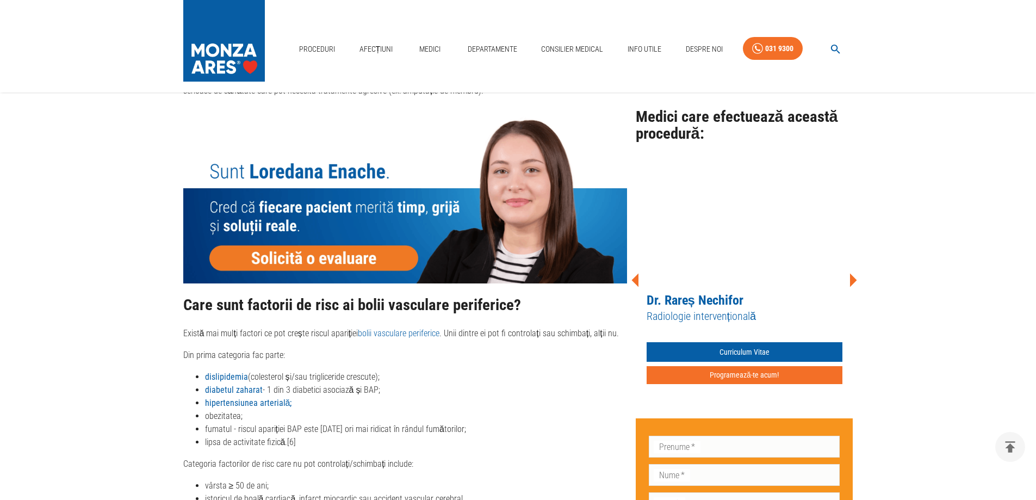
click at [857, 264] on icon at bounding box center [853, 280] width 33 height 33
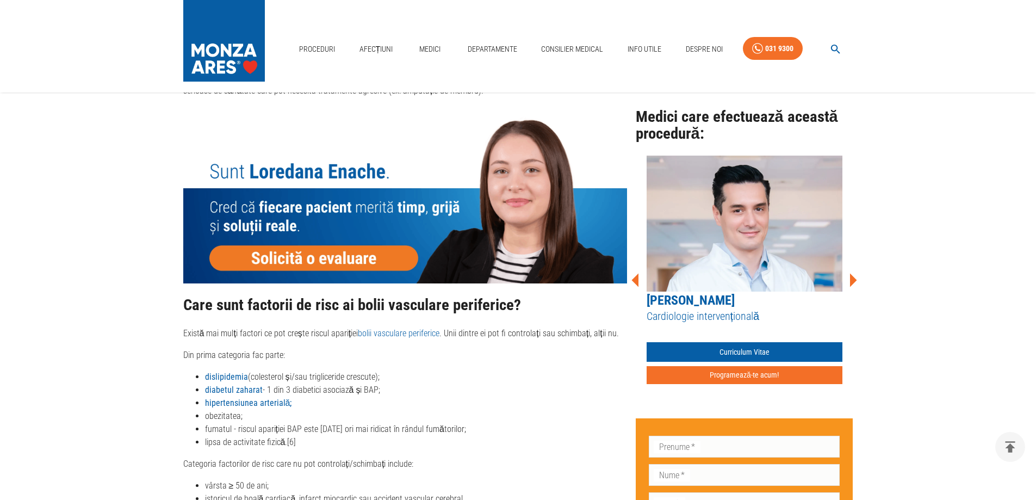
click at [849, 264] on icon at bounding box center [853, 280] width 33 height 33
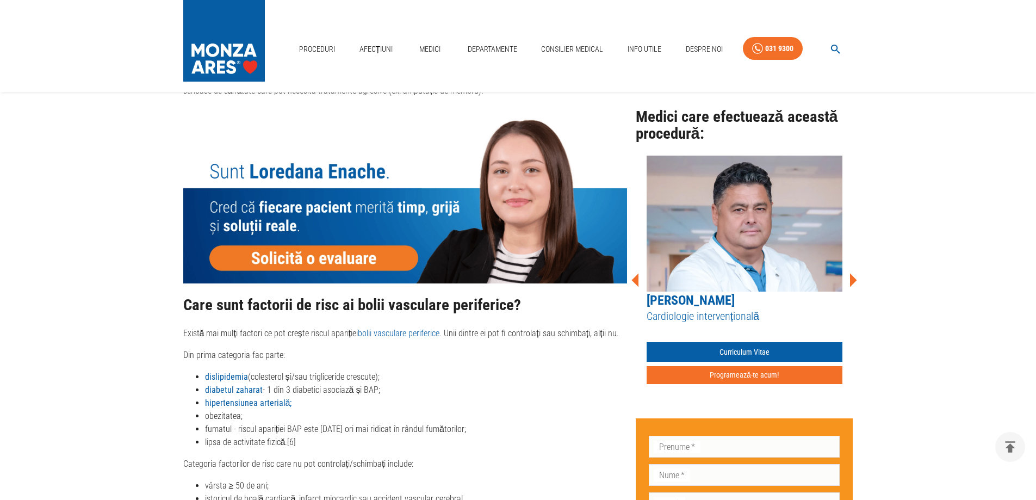
click at [851, 274] on icon at bounding box center [853, 281] width 7 height 14
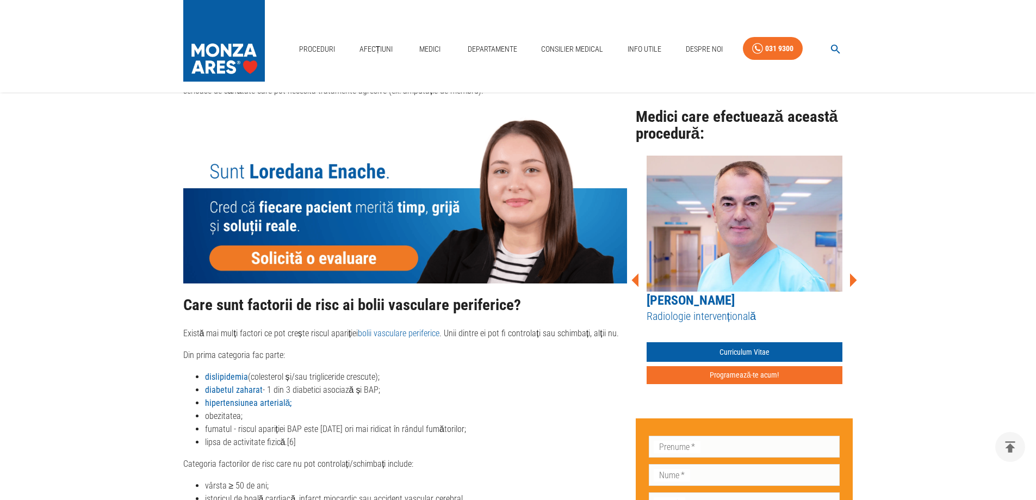
click at [851, 274] on icon at bounding box center [853, 281] width 7 height 14
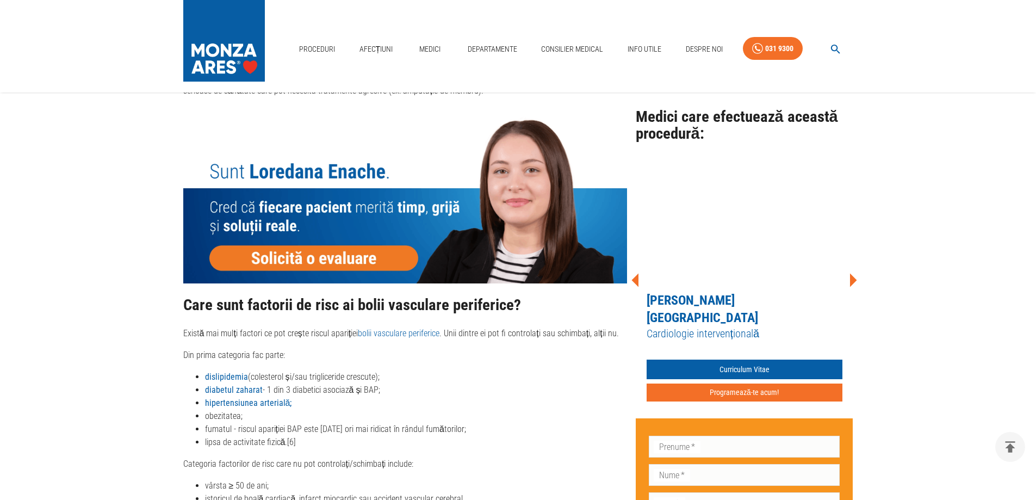
click at [851, 274] on icon at bounding box center [853, 281] width 7 height 14
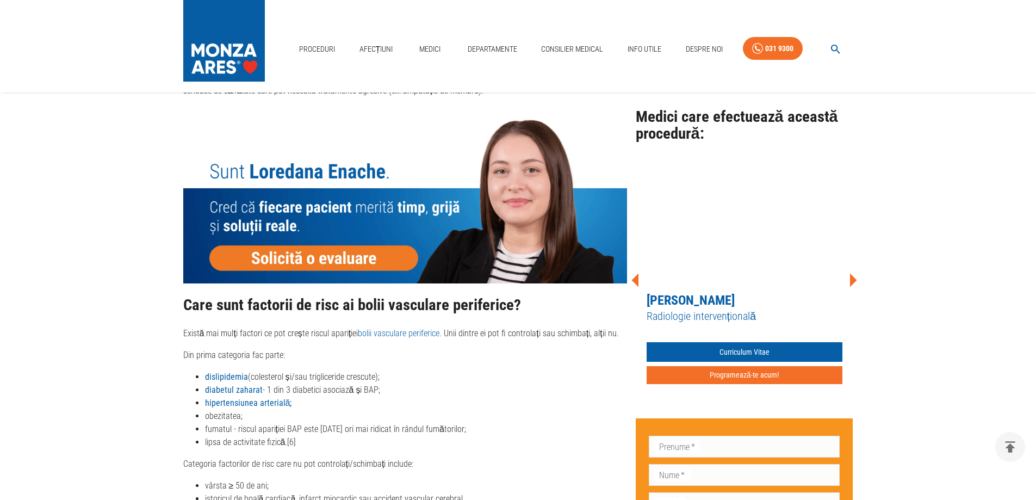
click at [850, 264] on icon at bounding box center [853, 280] width 33 height 33
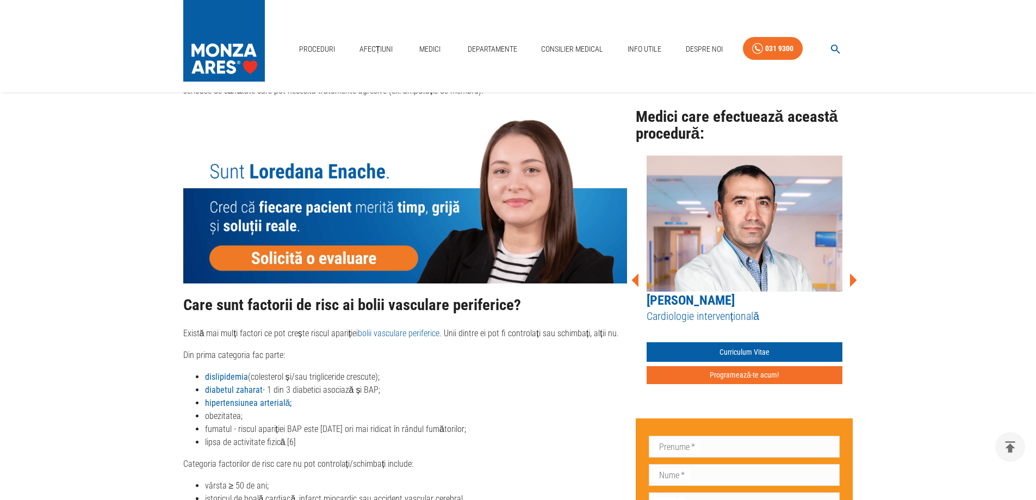
click at [850, 264] on icon at bounding box center [853, 280] width 33 height 33
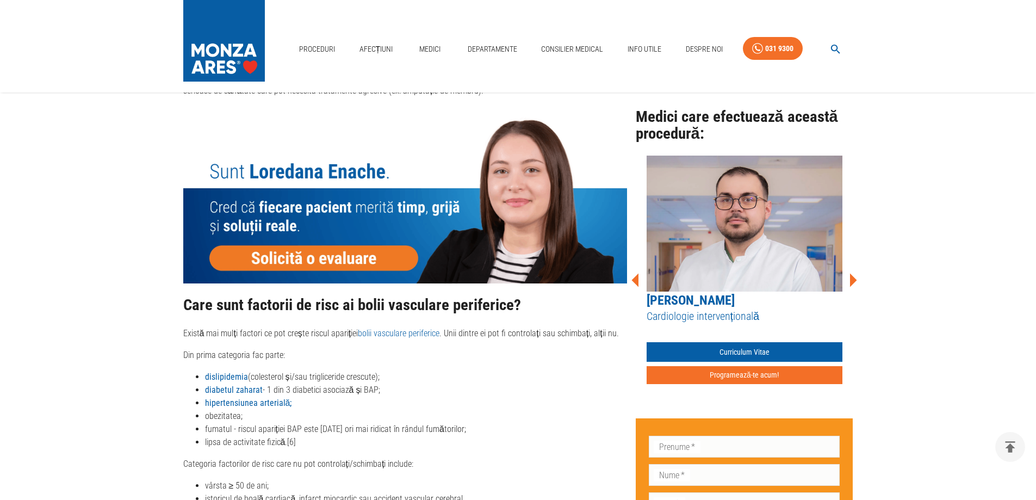
click at [850, 264] on icon at bounding box center [853, 280] width 33 height 33
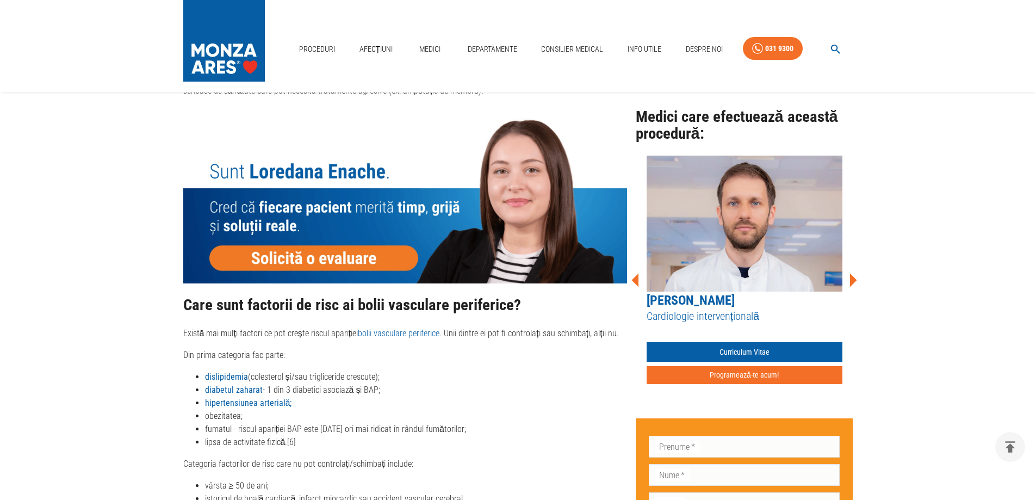
click at [850, 264] on icon at bounding box center [853, 280] width 33 height 33
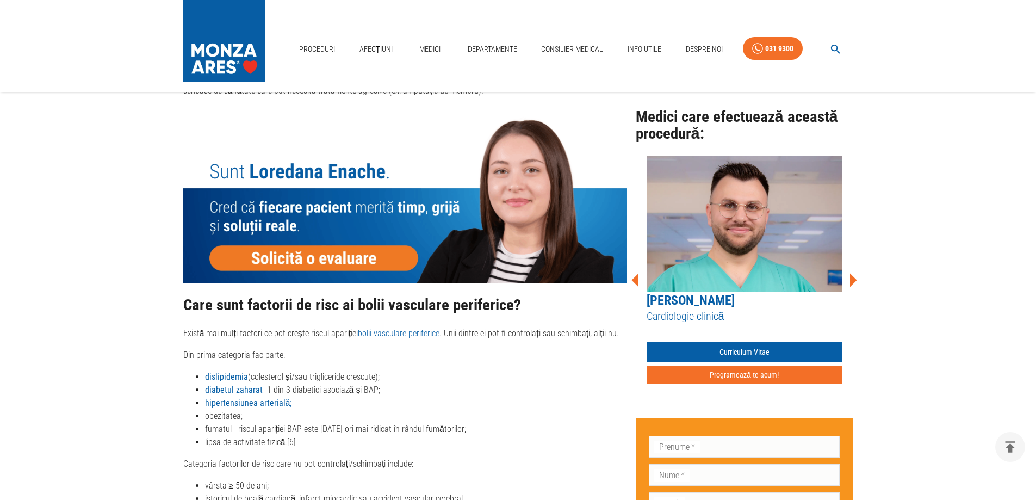
click at [850, 264] on icon at bounding box center [853, 280] width 33 height 33
